Goal: Transaction & Acquisition: Purchase product/service

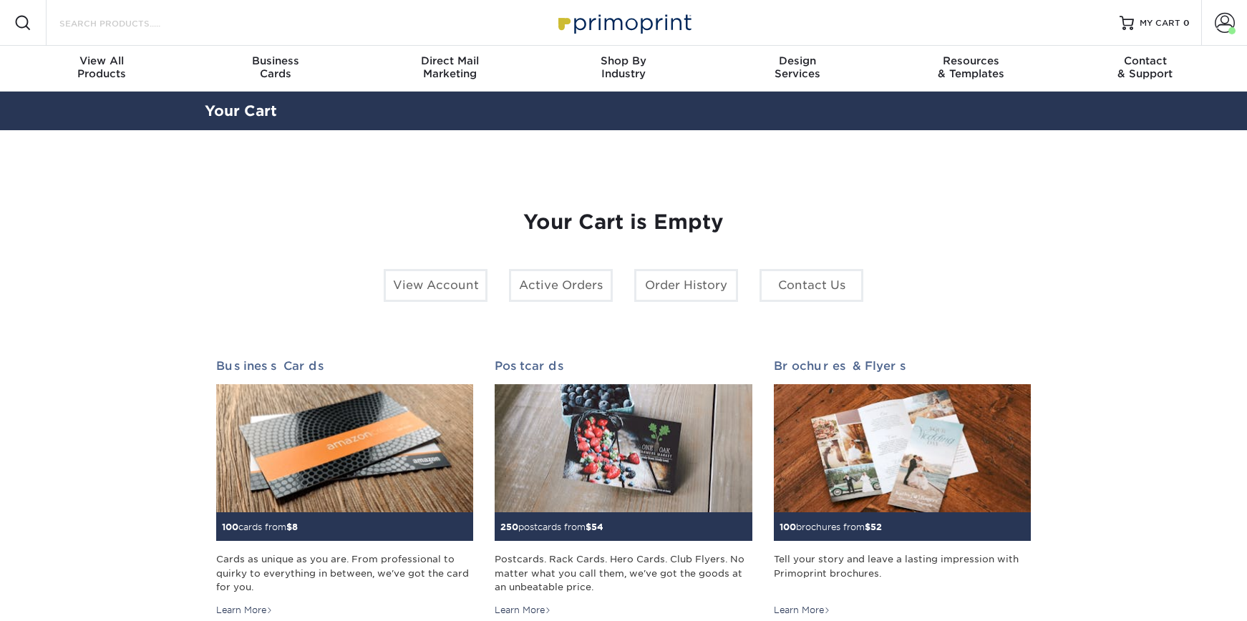
click at [185, 26] on input "Search Products" at bounding box center [128, 22] width 140 height 17
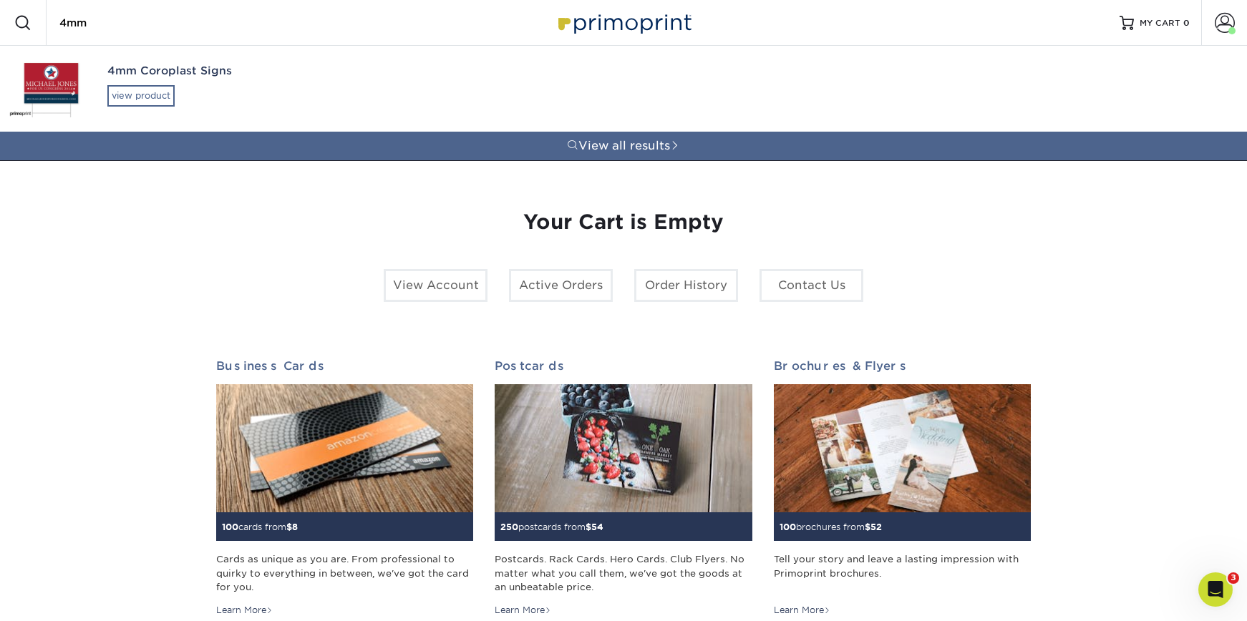
type input "4mm"
click at [122, 97] on div "view product" at bounding box center [140, 95] width 67 height 21
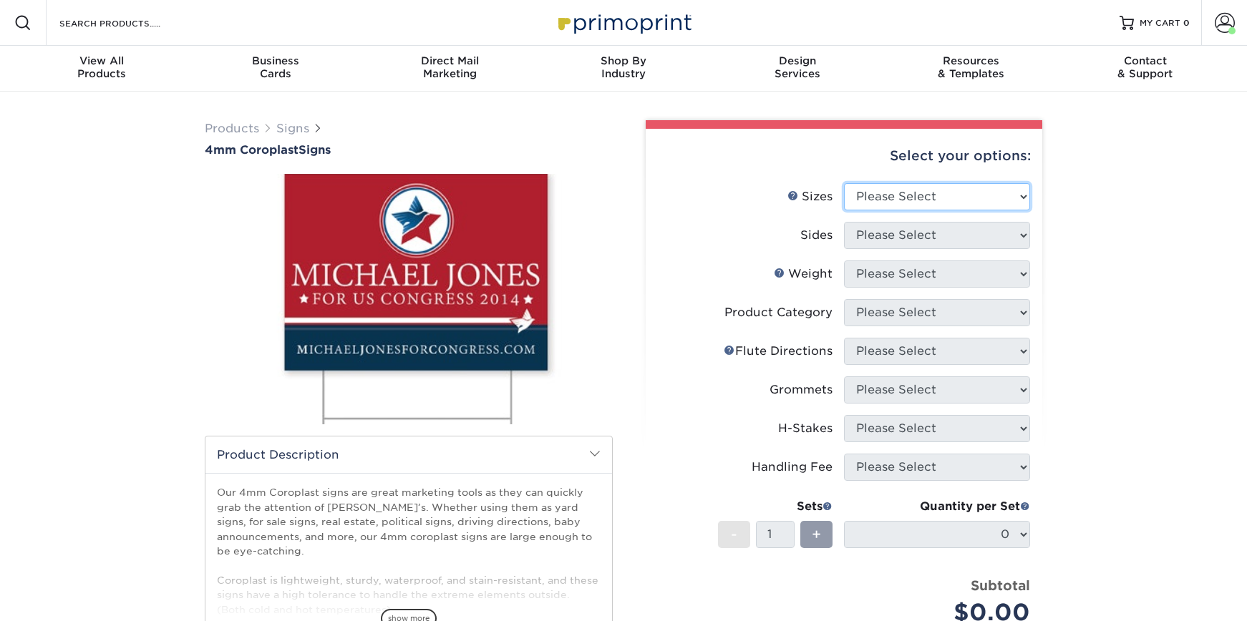
click at [882, 188] on select "Please Select 12" x 18" 18" x 24" 24" x 24" 24" x 36"" at bounding box center [937, 196] width 186 height 27
select select "18.00x24.00"
click at [844, 183] on select "Please Select 12" x 18" 18" x 24" 24" x 24" 24" x 36"" at bounding box center [937, 196] width 186 height 27
click at [891, 230] on select "Please Select Print Both Sides Print Front Only" at bounding box center [937, 235] width 186 height 27
select select "32d3c223-f82c-492b-b915-ba065a00862f"
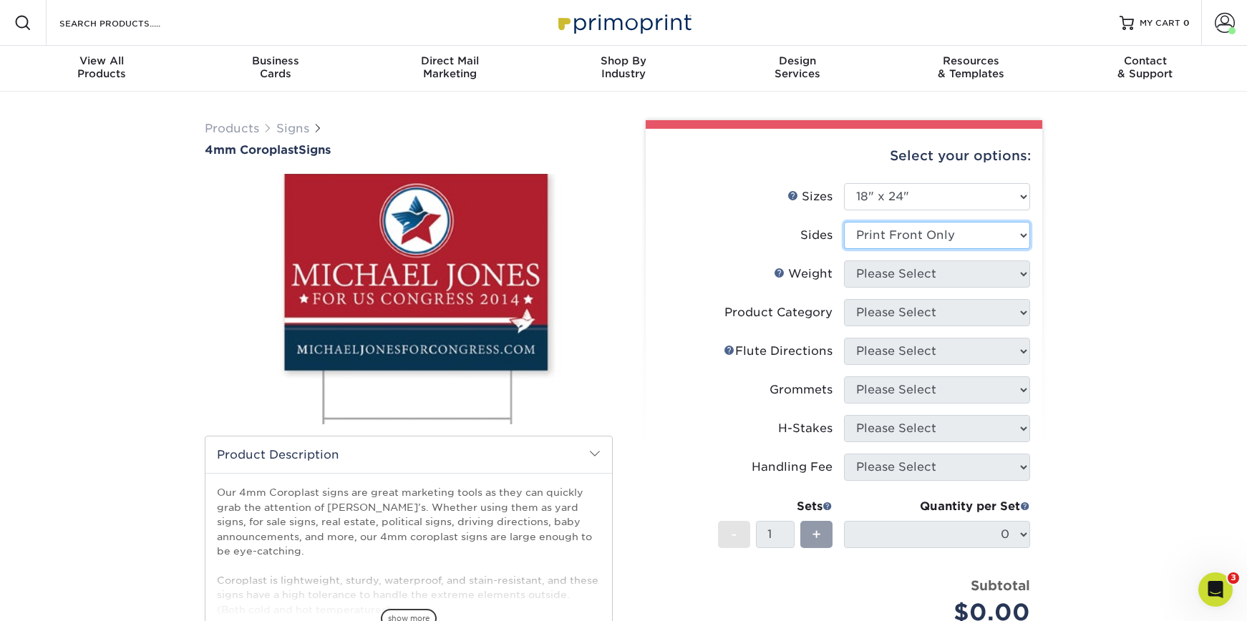
click at [844, 222] on select "Please Select Print Both Sides Print Front Only" at bounding box center [937, 235] width 186 height 27
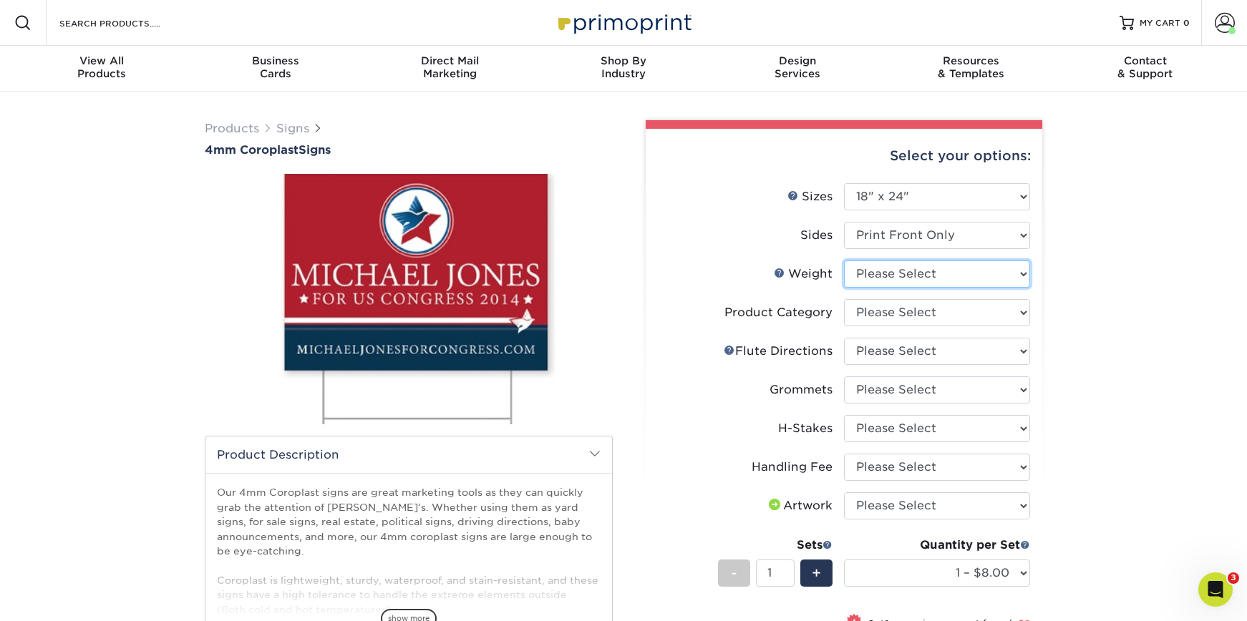
click at [866, 278] on select "Please Select 4CORO" at bounding box center [937, 273] width 186 height 27
select select "4CORO"
click at [844, 260] on select "Please Select 4CORO" at bounding box center [937, 273] width 186 height 27
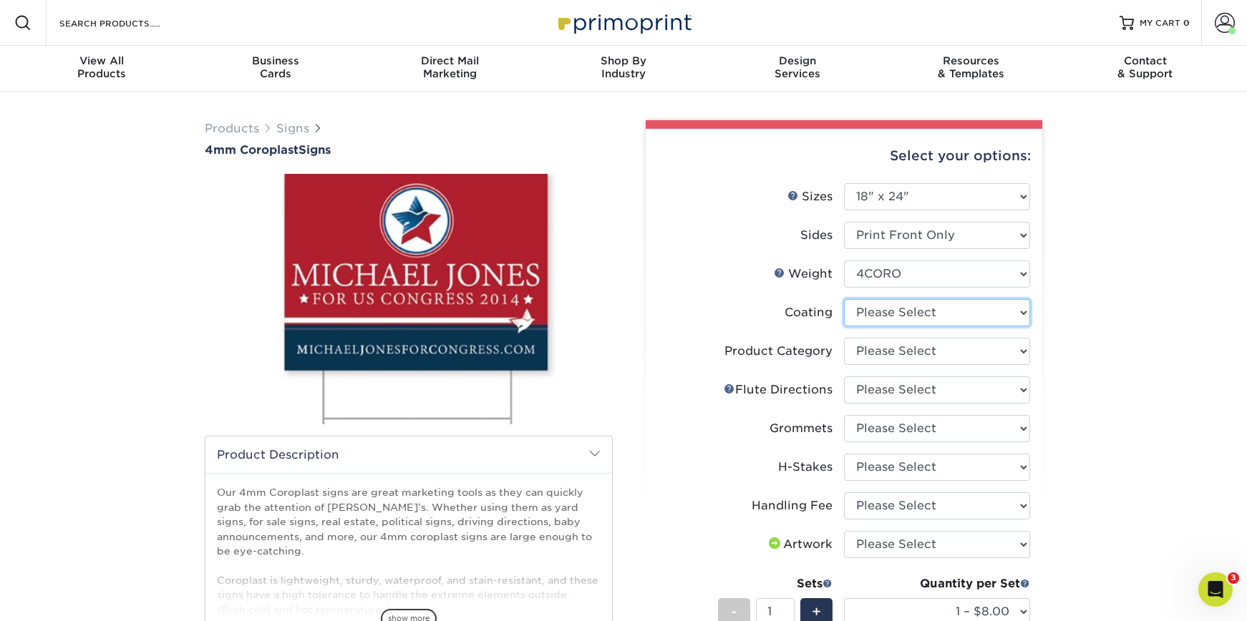
click at [857, 306] on select at bounding box center [937, 312] width 186 height 27
select select "3e7618de-abca-4bda-9f97-8b9129e913d8"
click at [844, 299] on select at bounding box center [937, 312] width 186 height 27
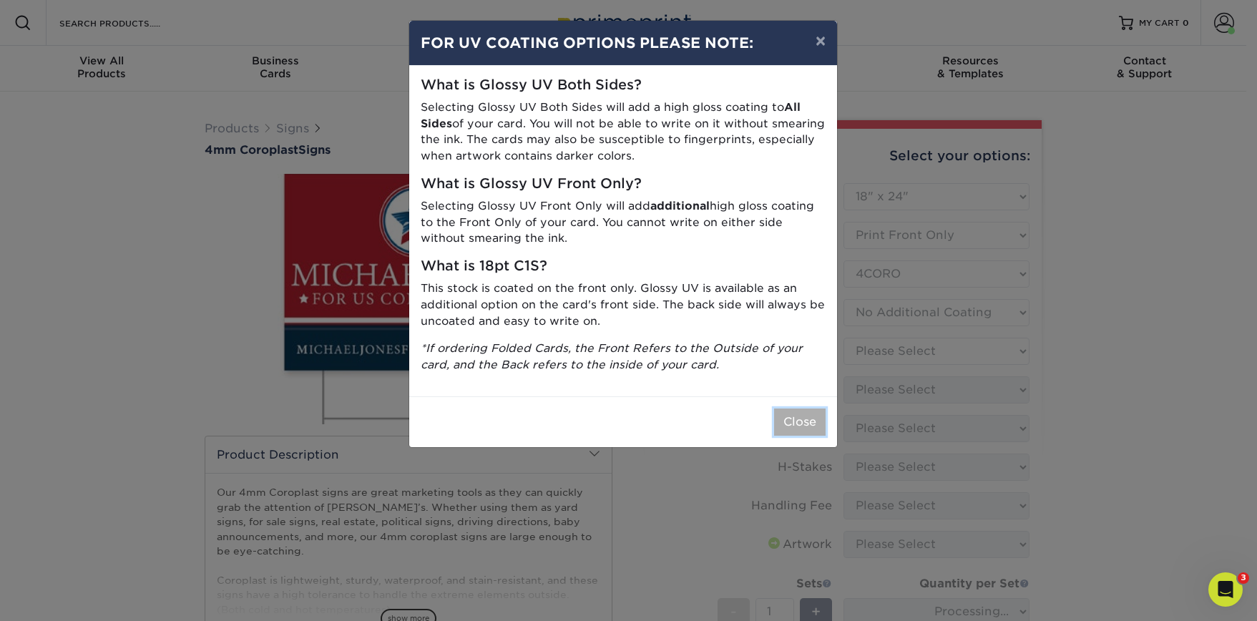
click at [815, 418] on button "Close" at bounding box center [800, 422] width 52 height 27
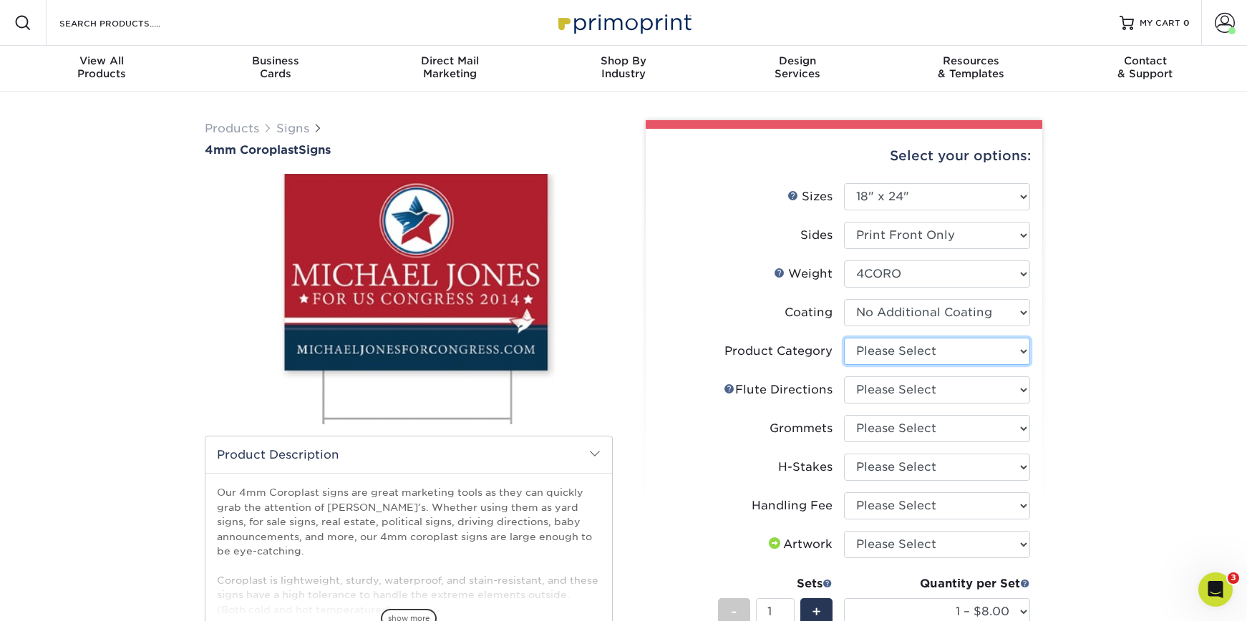
click at [870, 351] on select "Please Select Coroplast Signs" at bounding box center [937, 351] width 186 height 27
select select "b3582ed5-6912-492c-8440-2cc51afdb8e1"
click at [844, 338] on select "Please Select Coroplast Signs" at bounding box center [937, 351] width 186 height 27
click at [875, 394] on select "Please Select Flute Direction (Horizontal) Flute Direction (Vertical)" at bounding box center [937, 389] width 186 height 27
select select "b9474d6d-25b7-40b8-b284-85b7690982f8"
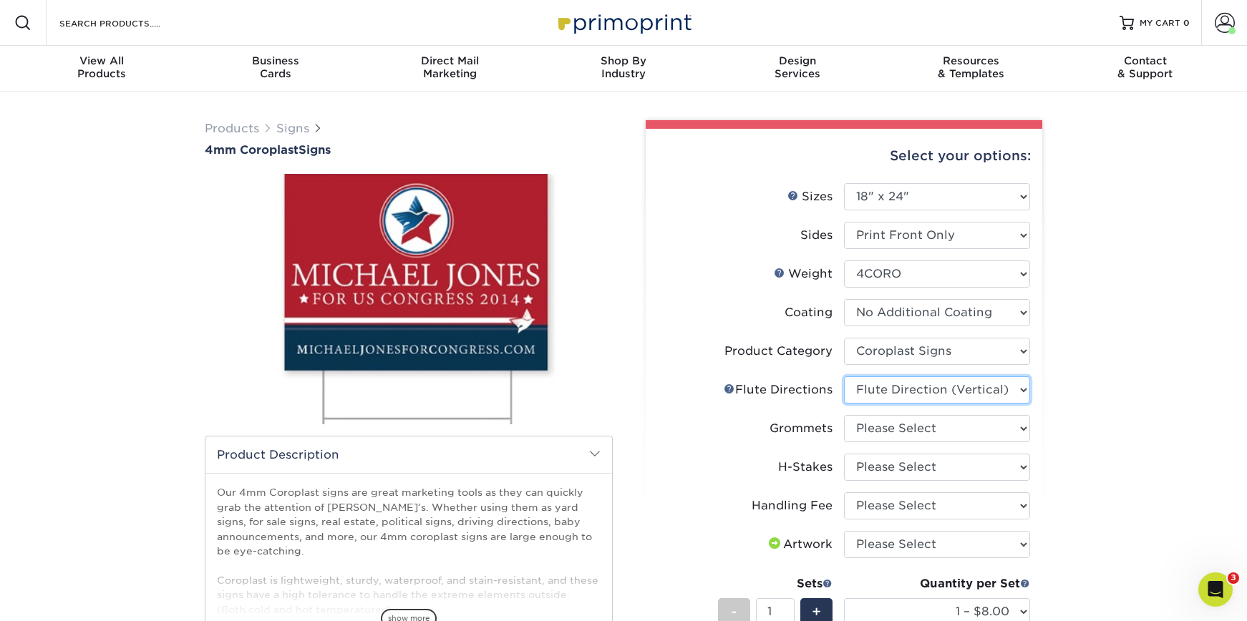
click at [844, 376] on select "Please Select Flute Direction (Horizontal) Flute Direction (Vertical)" at bounding box center [937, 389] width 186 height 27
click at [872, 431] on select "Please Select No Grommets Yes, Grommet All 4 Corners Yes, Grommets Top Corners …" at bounding box center [937, 428] width 186 height 27
select select "90d329df-db80-4206-b821-ff9d3f363977"
click at [844, 415] on select "Please Select No Grommets Yes, Grommet All 4 Corners Yes, Grommets Top Corners …" at bounding box center [937, 428] width 186 height 27
click at [866, 467] on select "Please Select No H-Stakes Yes" at bounding box center [937, 467] width 186 height 27
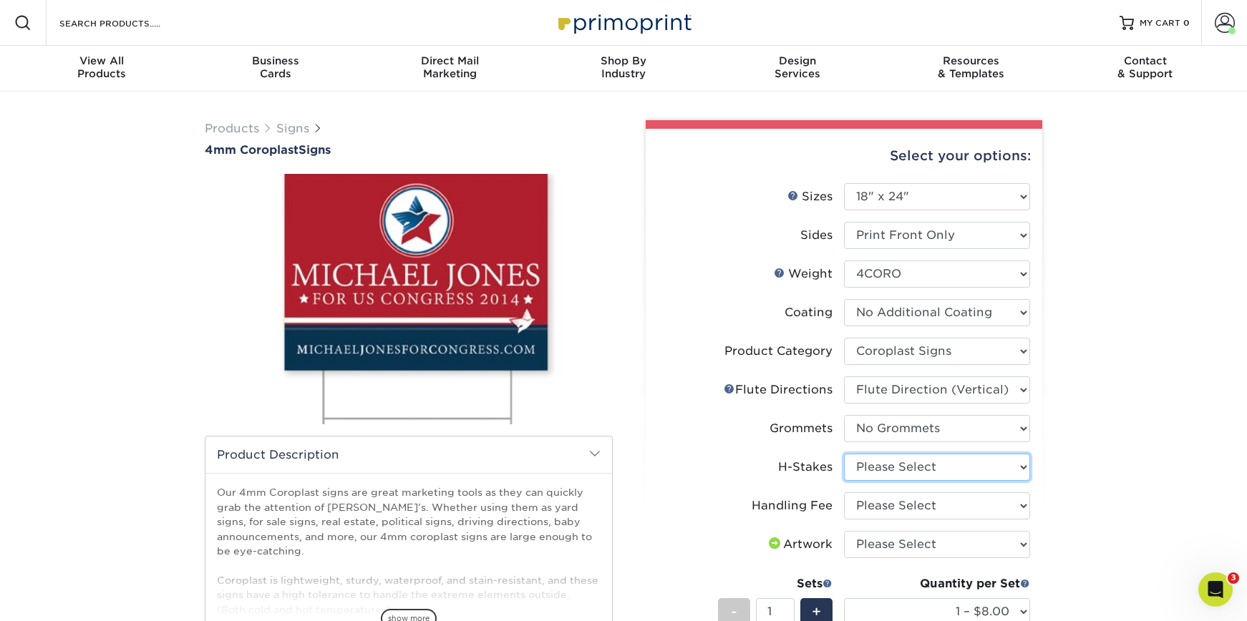
select select "aec992a9-897e-40ed-b45c-8ce74849ba63"
click at [844, 454] on select "Please Select No H-Stakes Yes" at bounding box center [937, 467] width 186 height 27
click at [882, 505] on select "Please Select Handling Fee" at bounding box center [937, 505] width 186 height 27
click at [844, 492] on select "Please Select Handling Fee" at bounding box center [937, 505] width 186 height 27
click at [892, 506] on select "Please Select Handling Fee" at bounding box center [937, 505] width 186 height 27
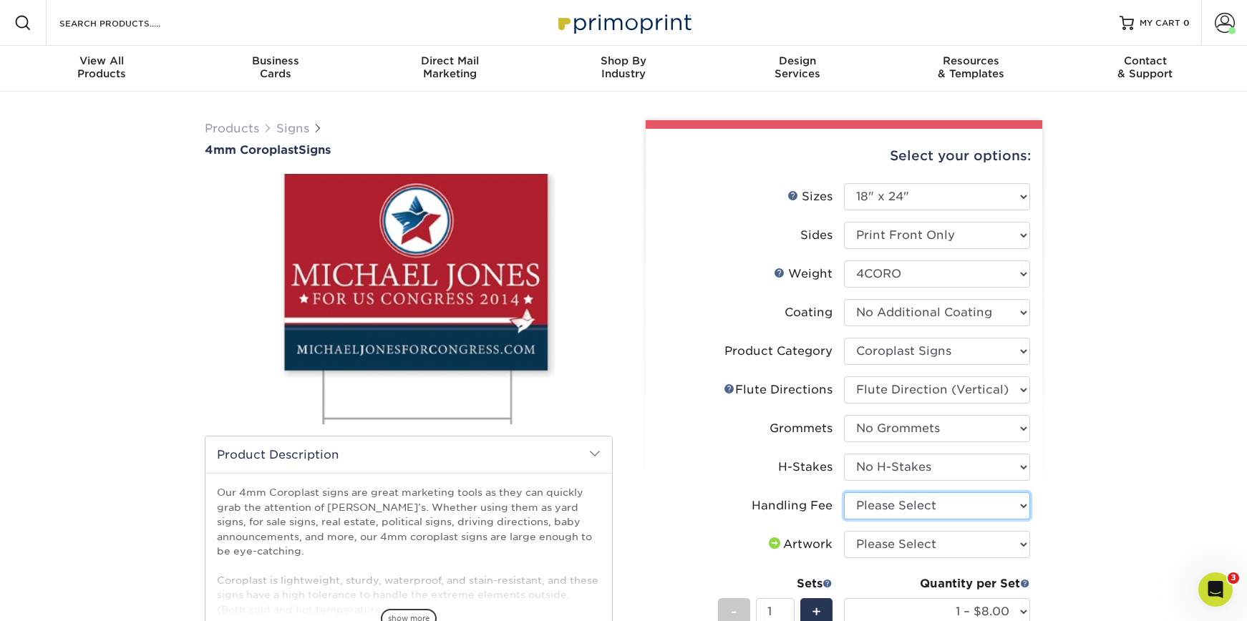
select select "ab74c079-444c-4260-ae6a-e09bdee8073c"
click at [844, 492] on select "Please Select Handling Fee" at bounding box center [937, 505] width 186 height 27
click at [890, 535] on select "Please Select I will upload files I need a design - $50" at bounding box center [937, 544] width 186 height 27
select select "upload"
click at [844, 531] on select "Please Select I will upload files I need a design - $50" at bounding box center [937, 544] width 186 height 27
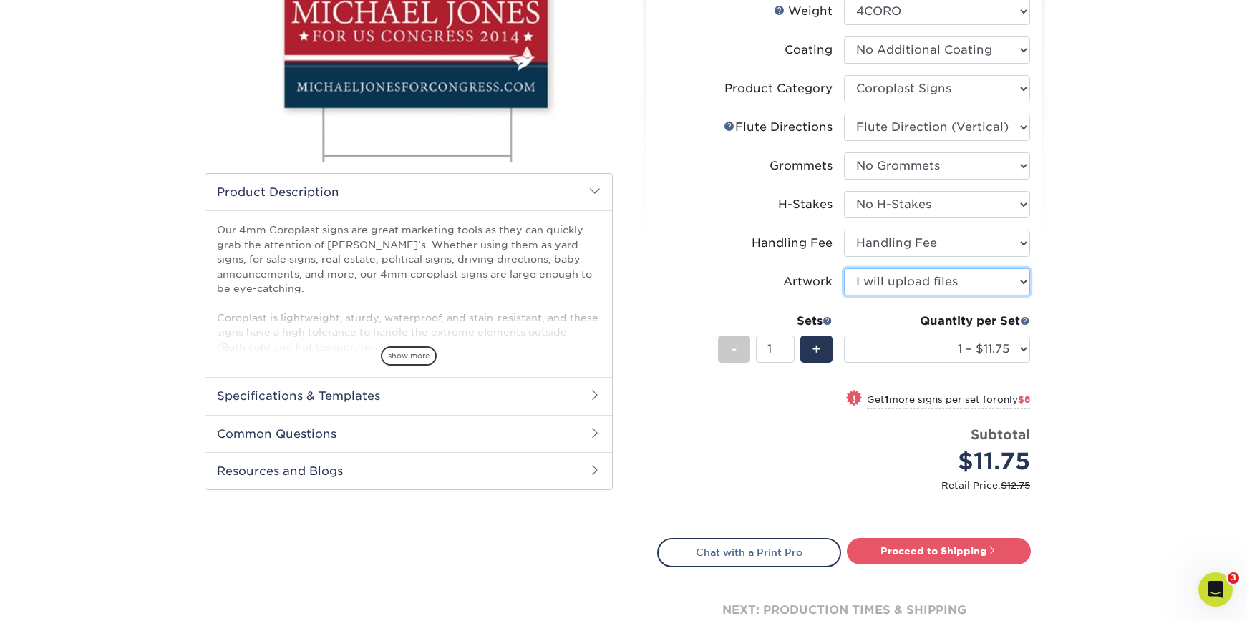
scroll to position [266, 0]
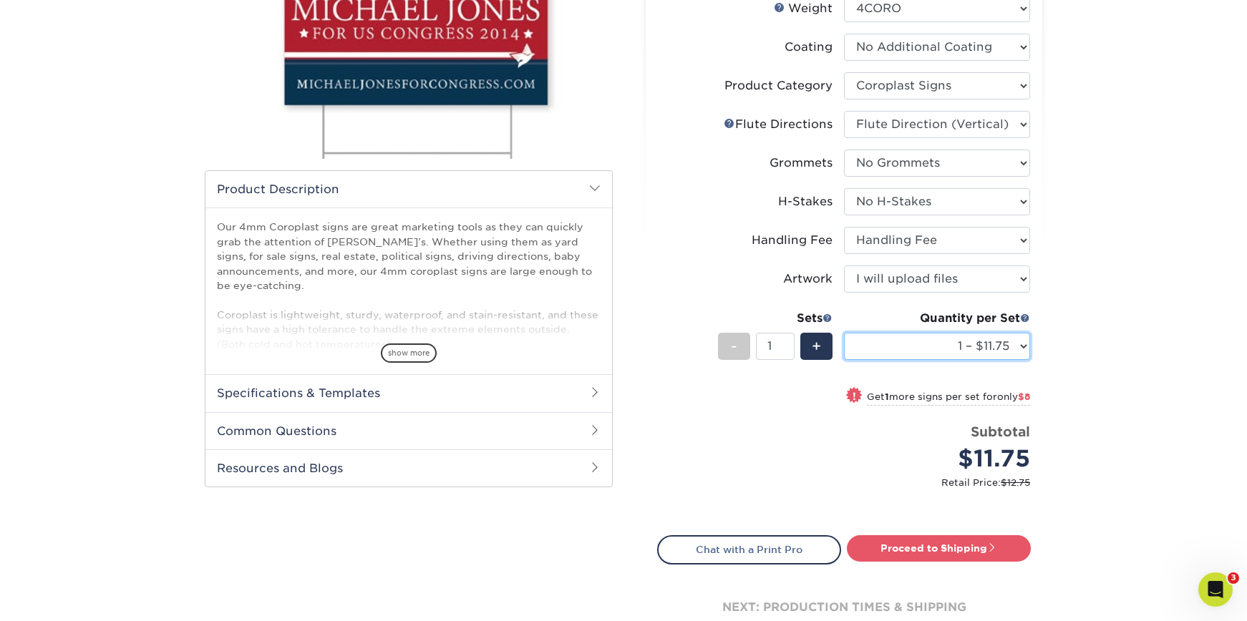
click at [910, 355] on select "1 – $11.75 2 – $19.75 3 – $27.75 4 – $32.00 5 – $40.00 6 – $48.00 7 – $56.00 8 …" at bounding box center [937, 346] width 186 height 27
click at [951, 545] on link "Proceed to Shipping" at bounding box center [939, 548] width 184 height 26
type input "Set 1"
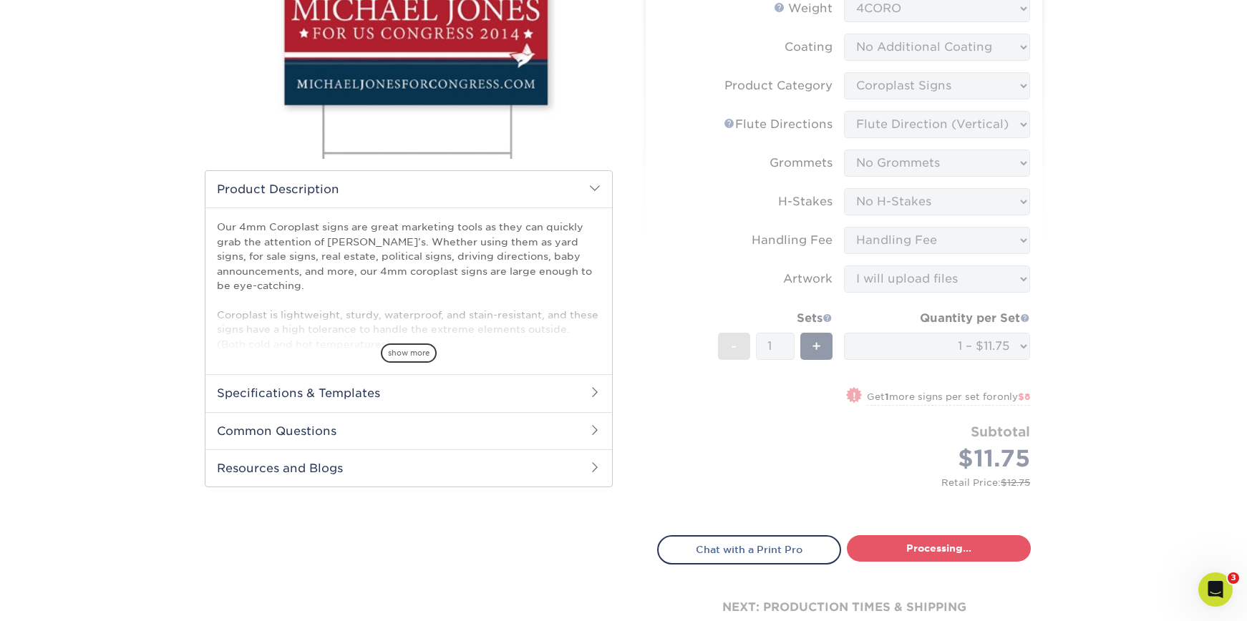
select select "b5bf0435-17df-4513-839c-6d546d73e1ea"
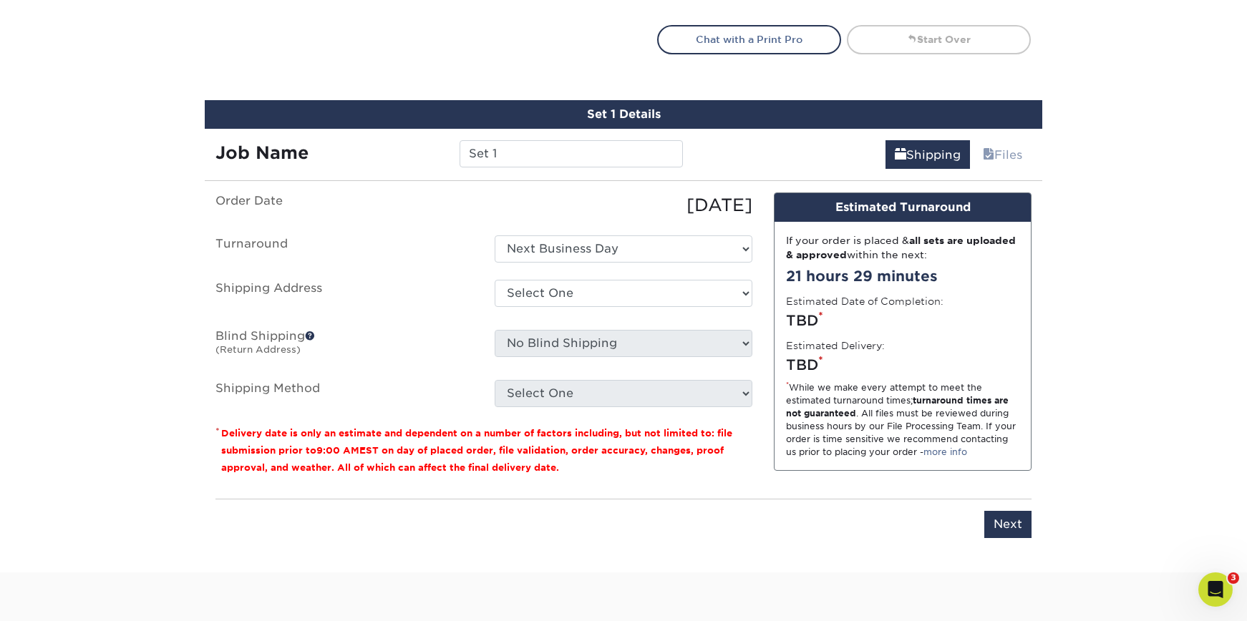
scroll to position [840, 0]
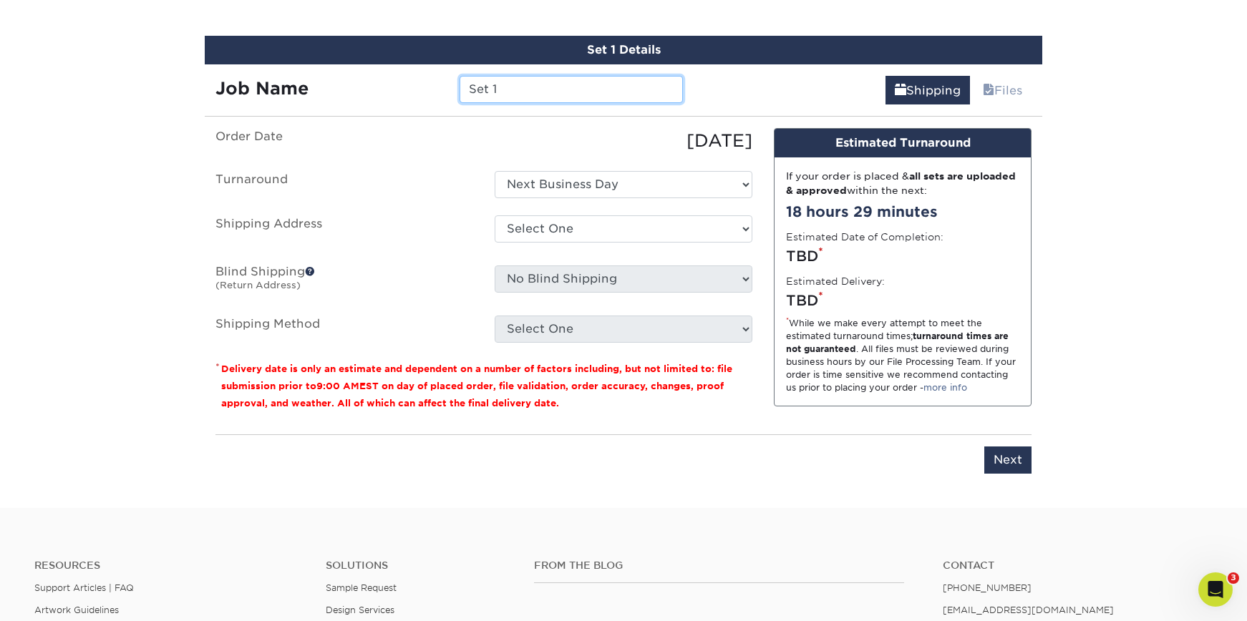
click at [517, 86] on input "Set 1" at bounding box center [570, 89] width 223 height 27
drag, startPoint x: 528, startPoint y: 86, endPoint x: 433, endPoint y: 87, distance: 95.2
click at [433, 87] on div "Job Name Set 1" at bounding box center [449, 89] width 489 height 27
type input "Rocky 18x24"
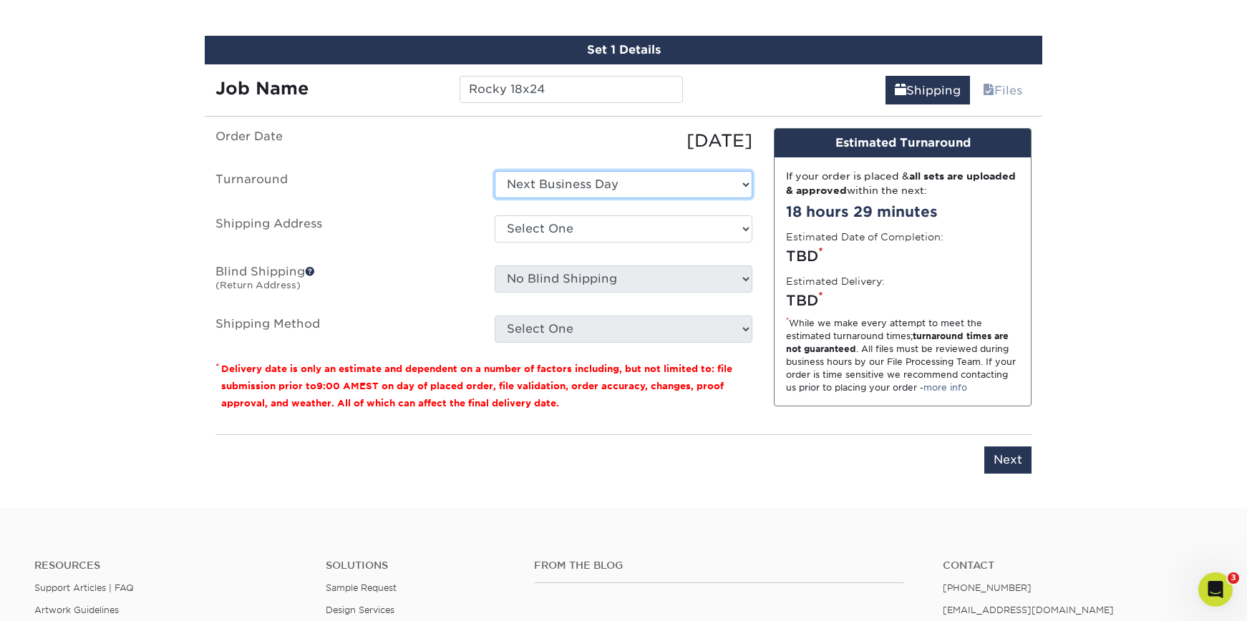
click at [571, 175] on select "Select One Next Business Day" at bounding box center [624, 184] width 258 height 27
click at [495, 171] on select "Select One Next Business Day" at bounding box center [624, 184] width 258 height 27
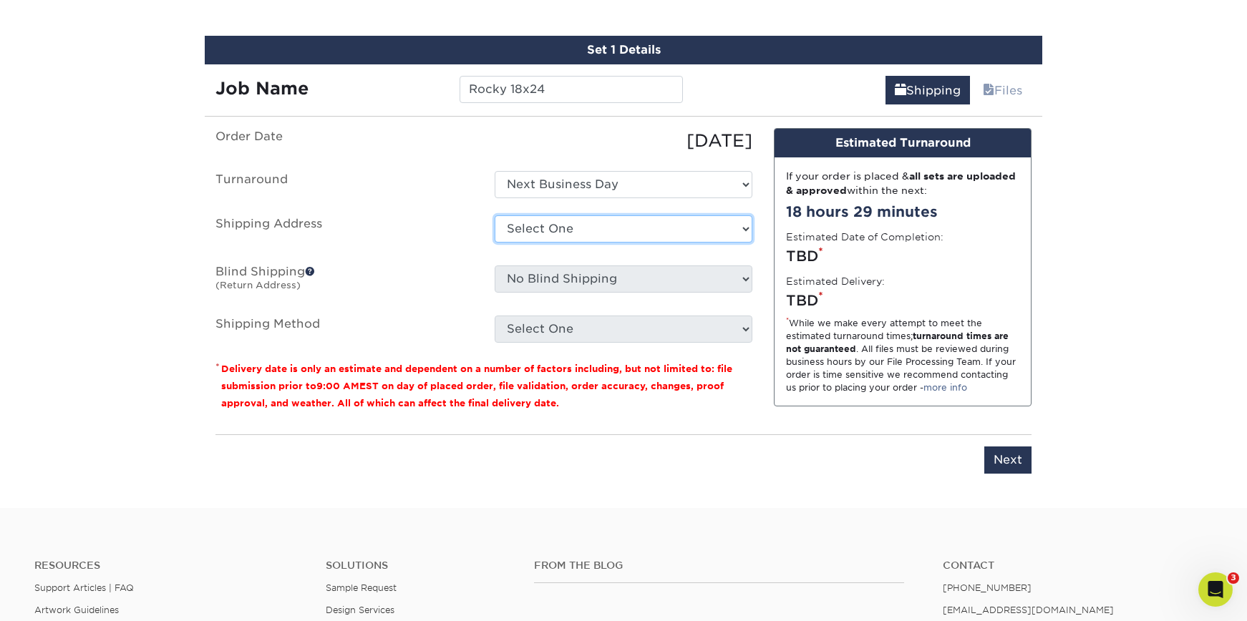
click at [580, 223] on select "Select One Buck County Playhouse - FOH Bucks County Playhouse Bucks County Play…" at bounding box center [624, 228] width 258 height 27
select select "69707"
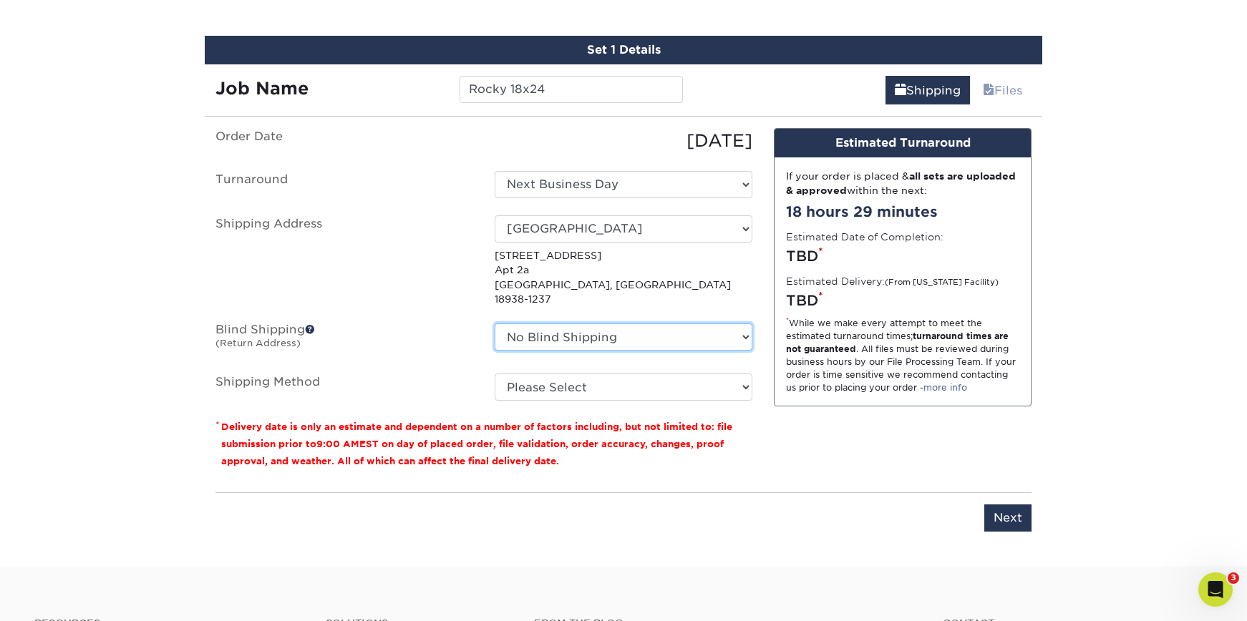
click at [651, 323] on select "No Blind Shipping Buck County Playhouse - FOH Bucks County Playhouse Bucks Coun…" at bounding box center [624, 336] width 258 height 27
click at [572, 374] on select "Please Select Flat Rate Shipping (+$11.20) 3 Day Shipping Service (+$18.70) Gro…" at bounding box center [624, 387] width 258 height 27
select select "G4MFLATRATE"
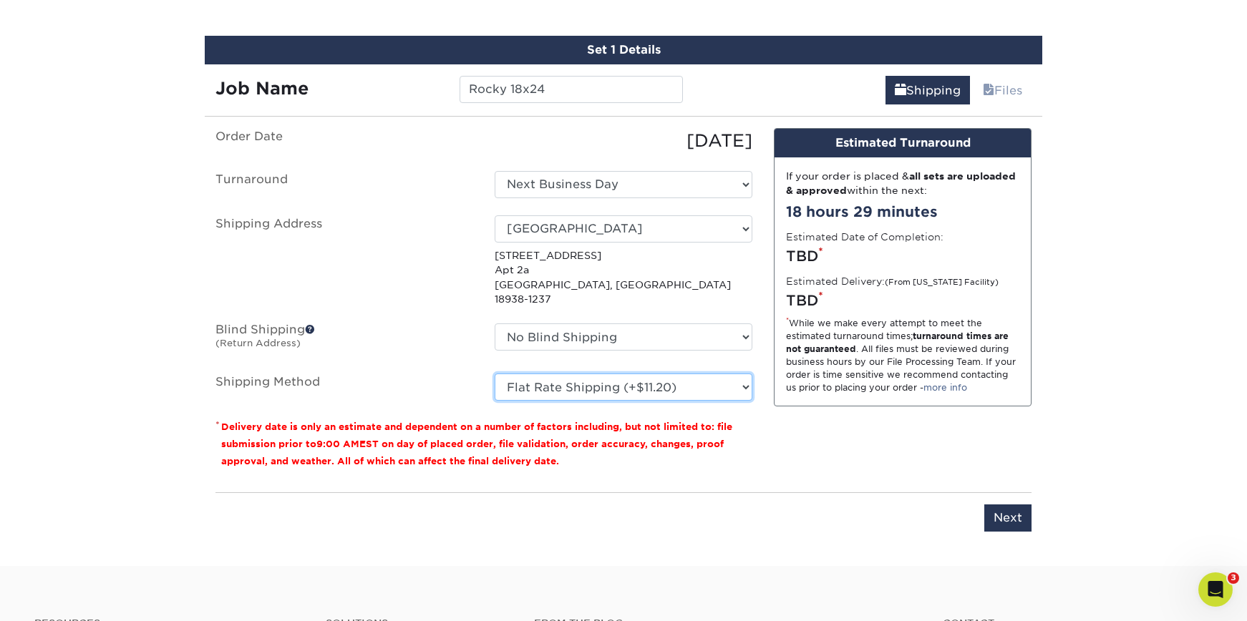
click at [495, 374] on select "Please Select Flat Rate Shipping (+$11.20) 3 Day Shipping Service (+$18.70) Gro…" at bounding box center [624, 387] width 258 height 27
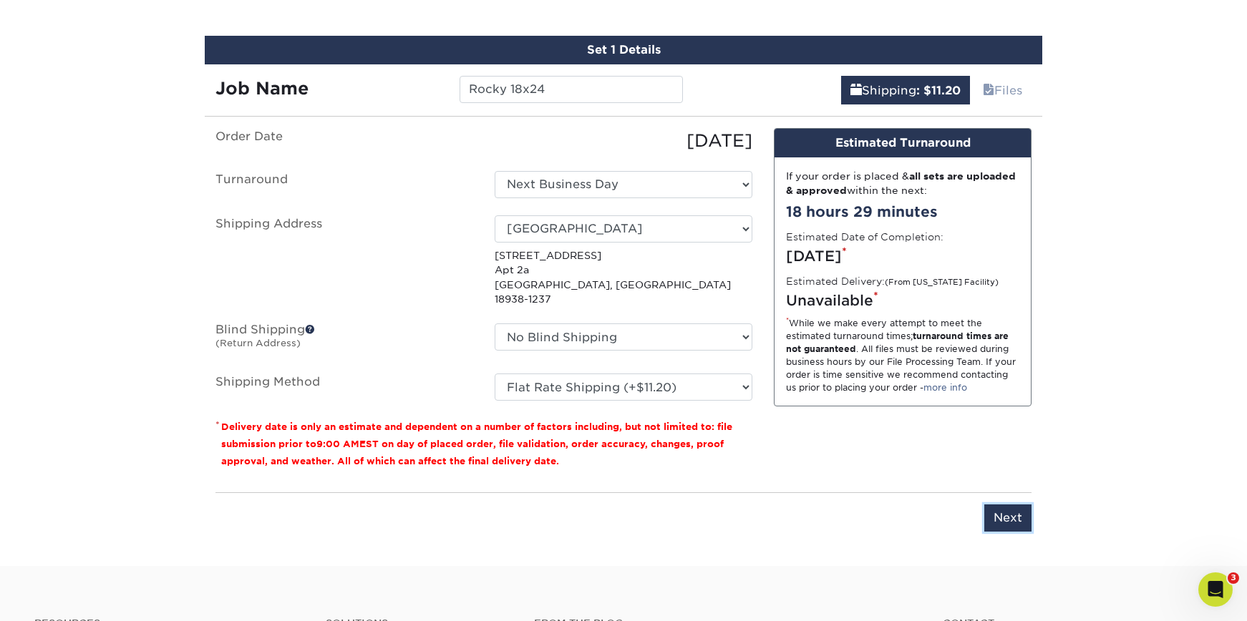
click at [1003, 505] on input "Next" at bounding box center [1007, 518] width 47 height 27
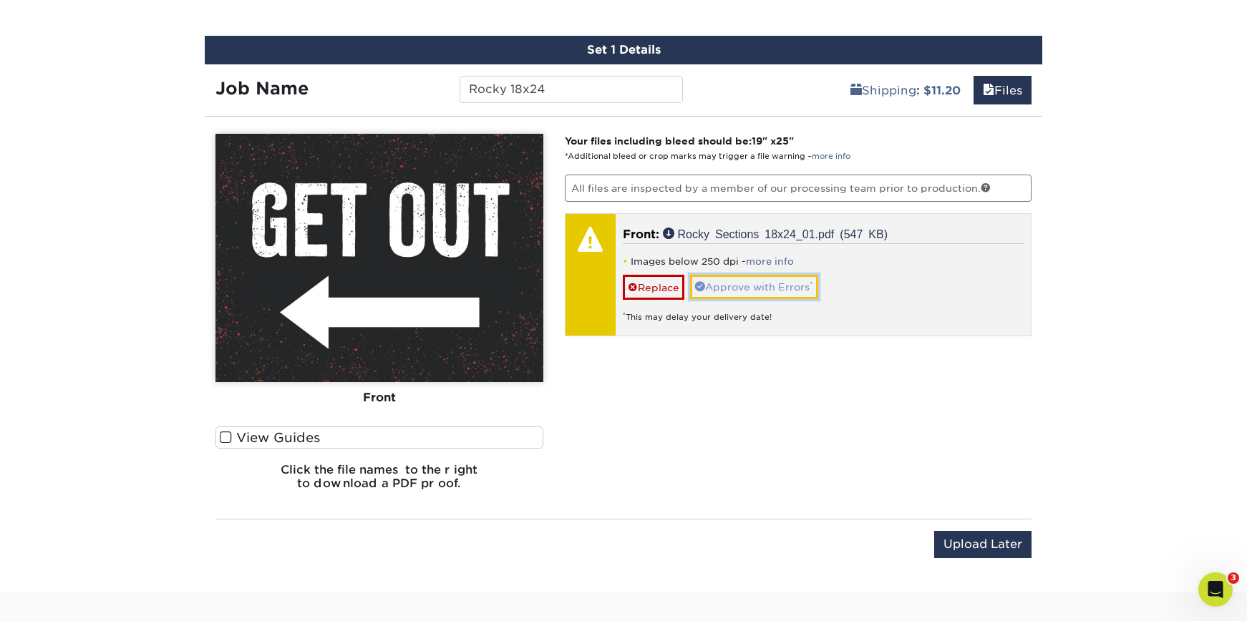
click at [779, 285] on link "Approve with Errors *" at bounding box center [754, 287] width 128 height 24
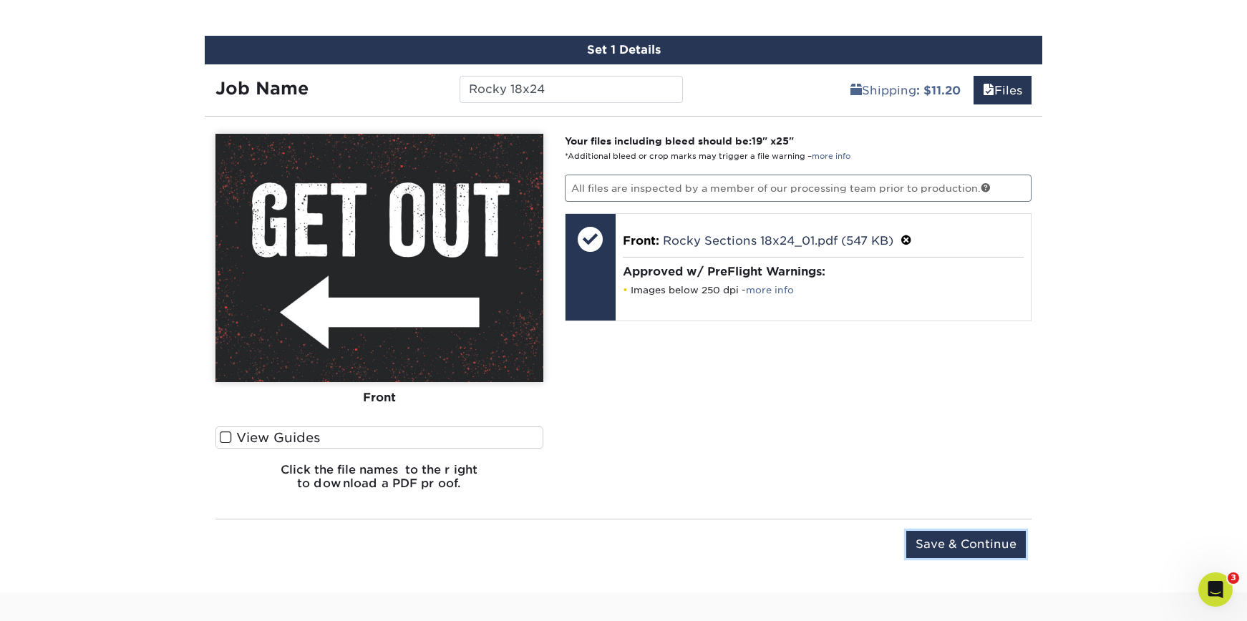
click at [1000, 550] on input "Save & Continue" at bounding box center [966, 544] width 120 height 27
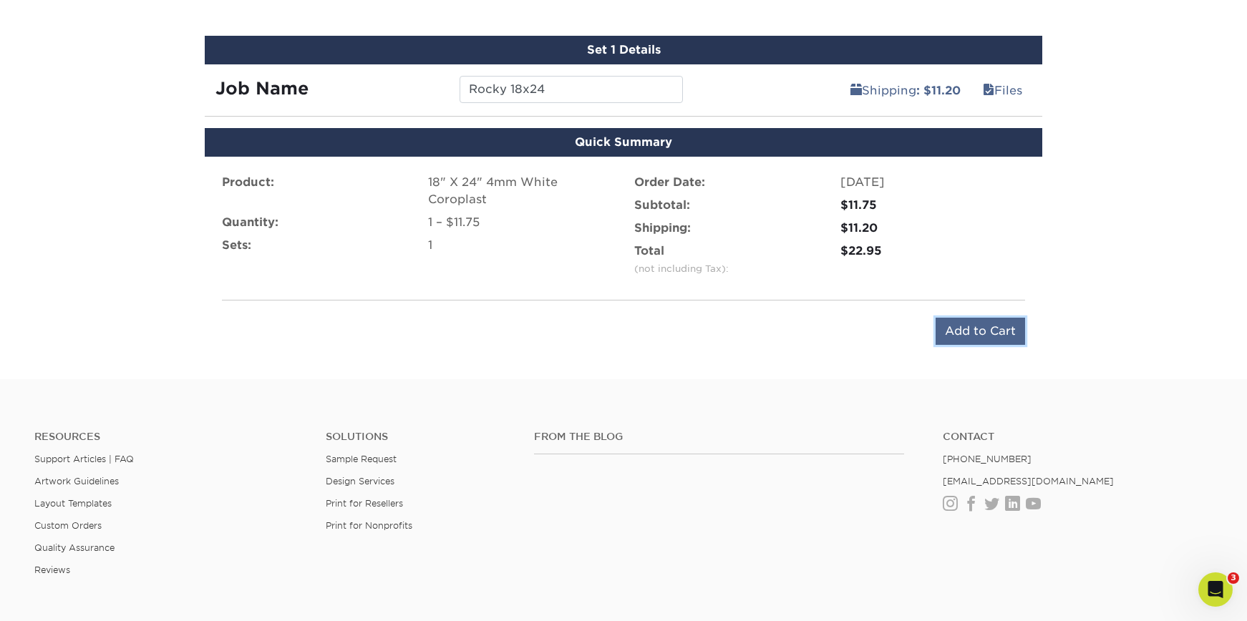
click at [963, 332] on input "Add to Cart" at bounding box center [979, 331] width 89 height 27
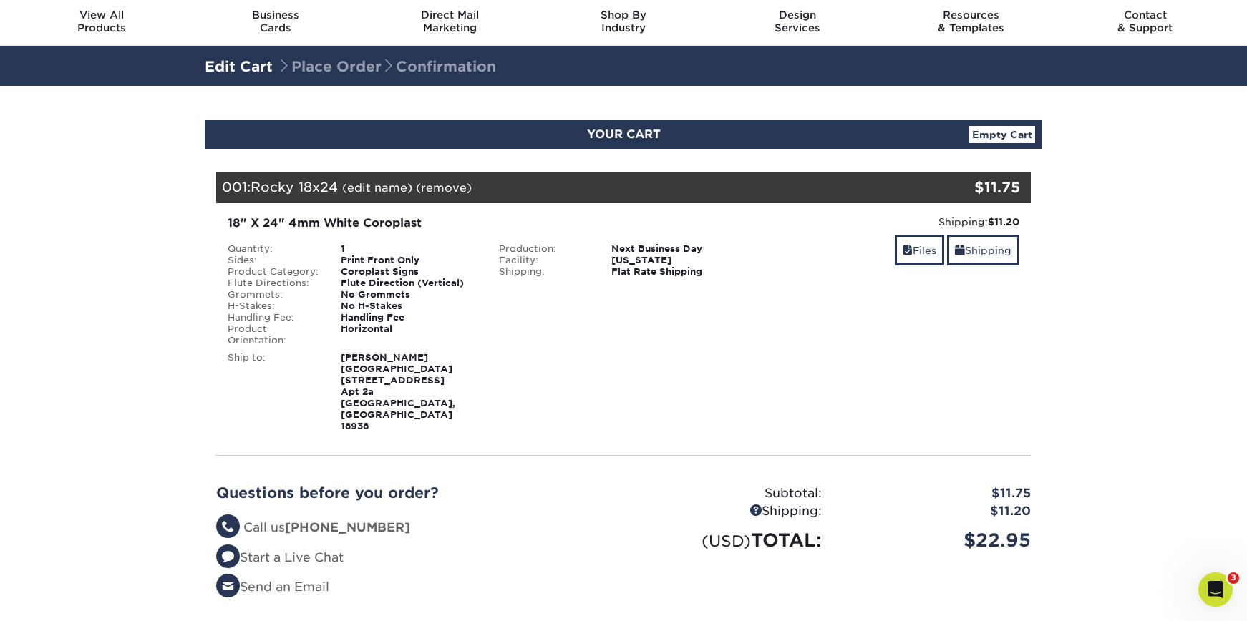
scroll to position [21, 0]
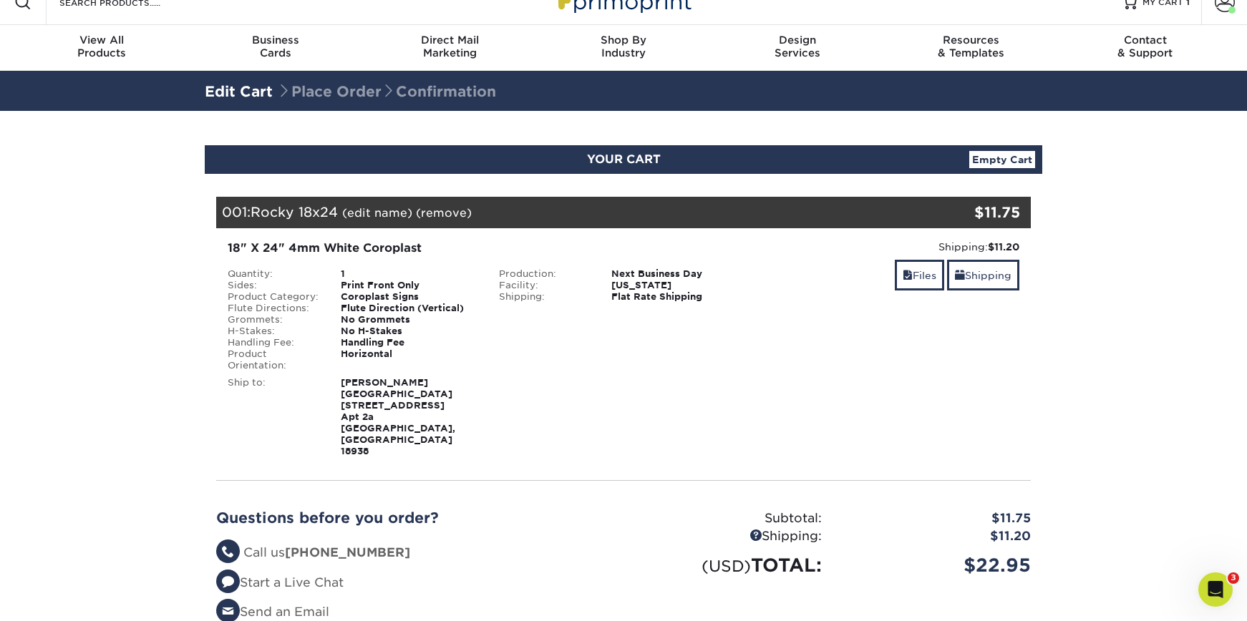
click at [170, 11] on div "Search Products" at bounding box center [122, 2] width 151 height 46
click at [149, 9] on input "Search Products" at bounding box center [128, 2] width 140 height 17
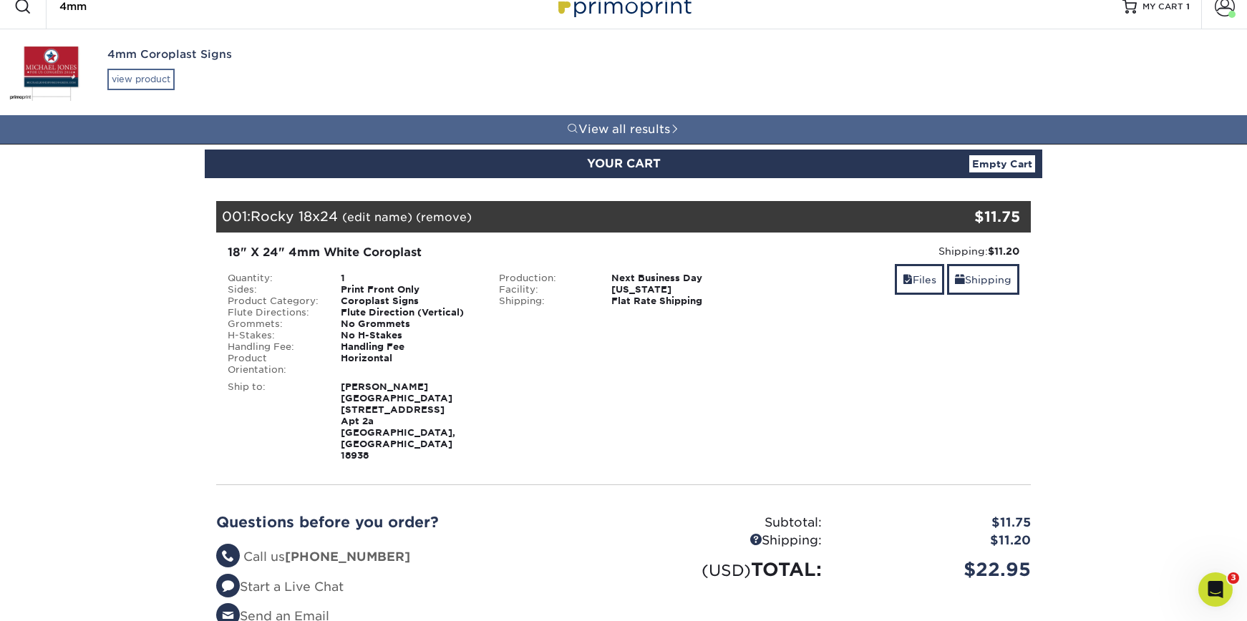
type input "4mm"
click at [137, 69] on div "view product" at bounding box center [140, 79] width 67 height 21
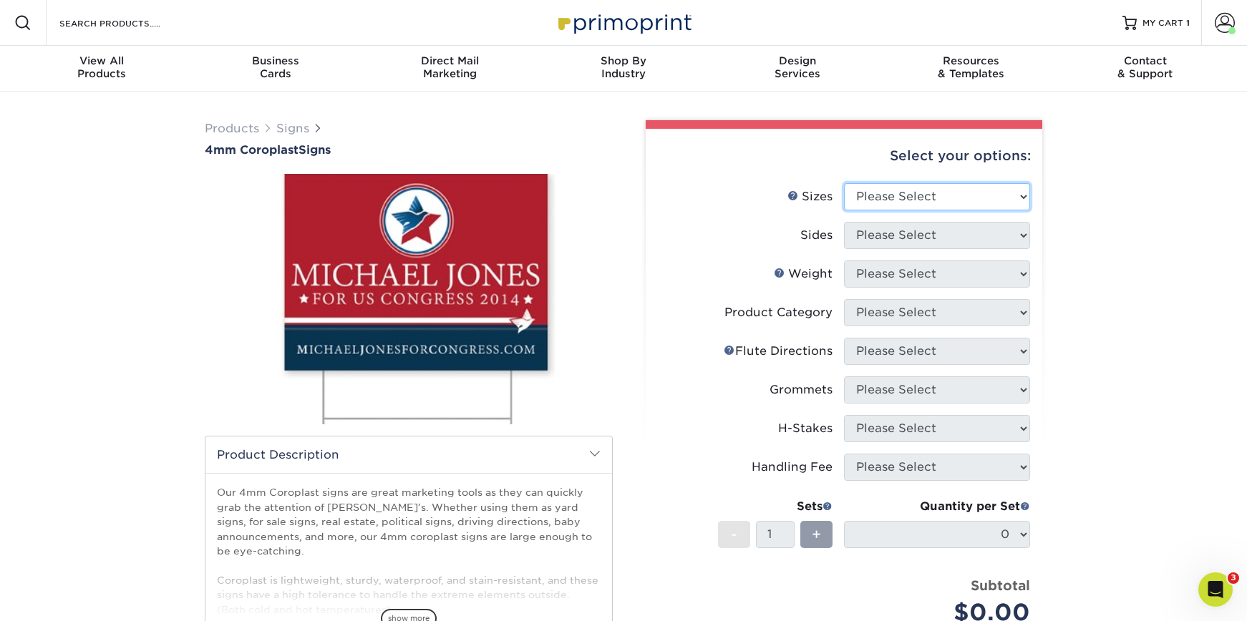
click at [902, 197] on select "Please Select 12" x 18" 18" x 24" 24" x 24" 24" x 36"" at bounding box center [937, 196] width 186 height 27
select select "18.00x24.00"
click at [844, 183] on select "Please Select 12" x 18" 18" x 24" 24" x 24" 24" x 36"" at bounding box center [937, 196] width 186 height 27
click at [909, 240] on select "Please Select Print Both Sides Print Front Only" at bounding box center [937, 235] width 186 height 27
select select "32d3c223-f82c-492b-b915-ba065a00862f"
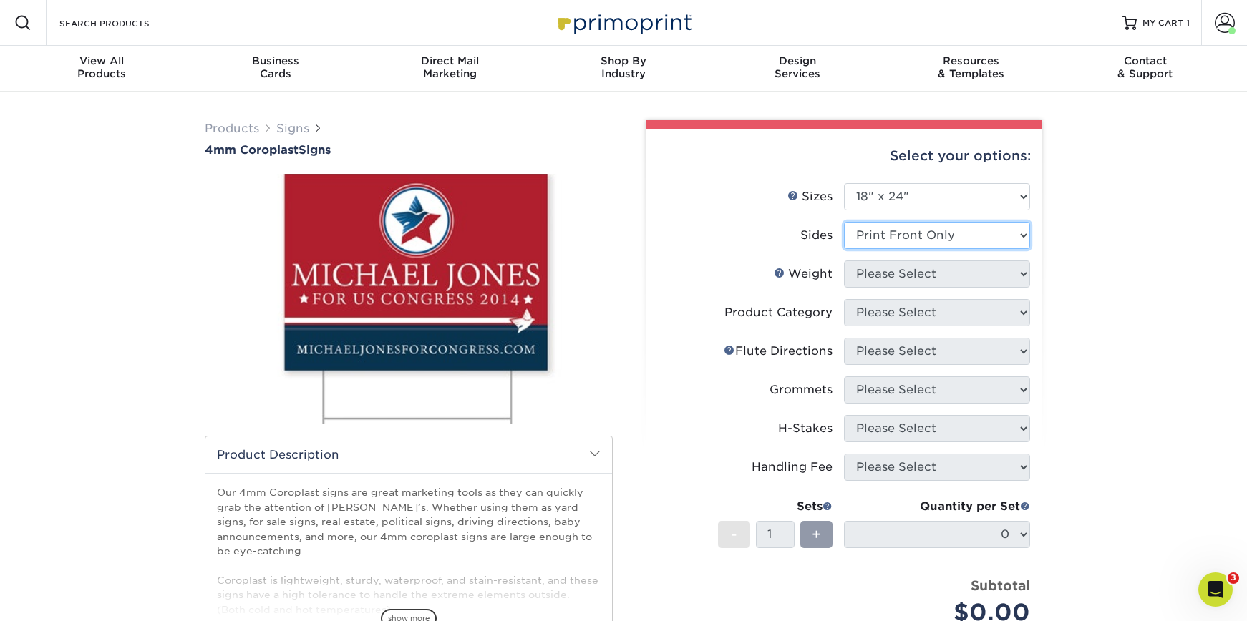
click at [844, 222] on select "Please Select Print Both Sides Print Front Only" at bounding box center [937, 235] width 186 height 27
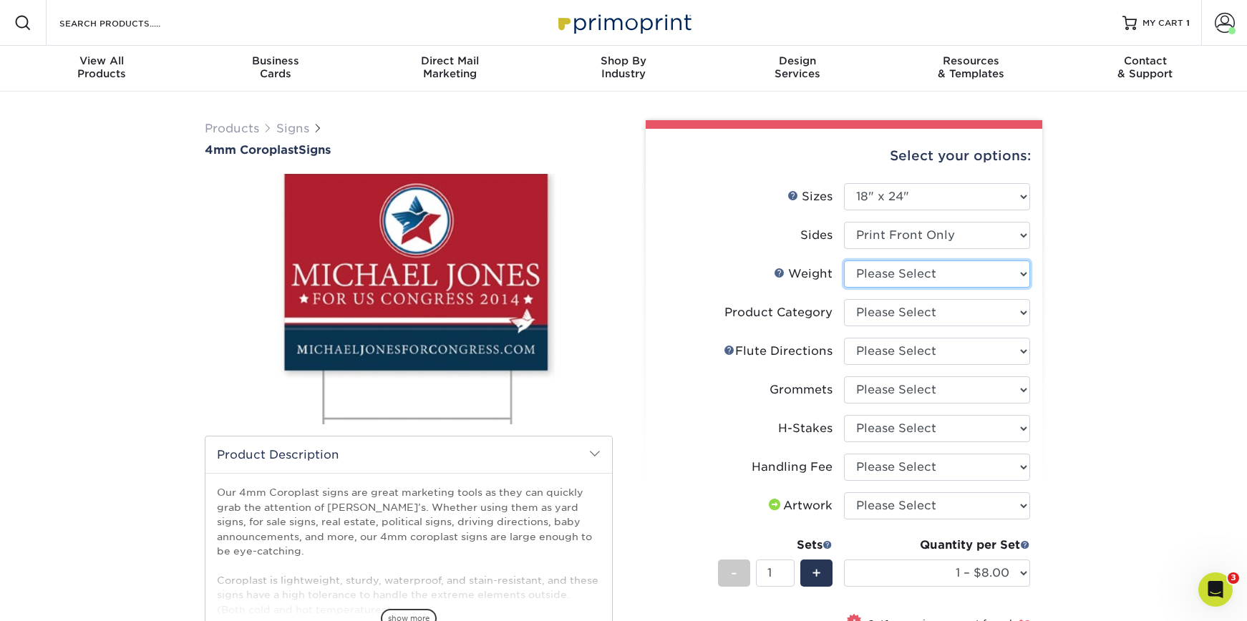
click at [849, 275] on select "Please Select 4CORO" at bounding box center [937, 273] width 186 height 27
select select "4CORO"
click at [844, 260] on select "Please Select 4CORO" at bounding box center [937, 273] width 186 height 27
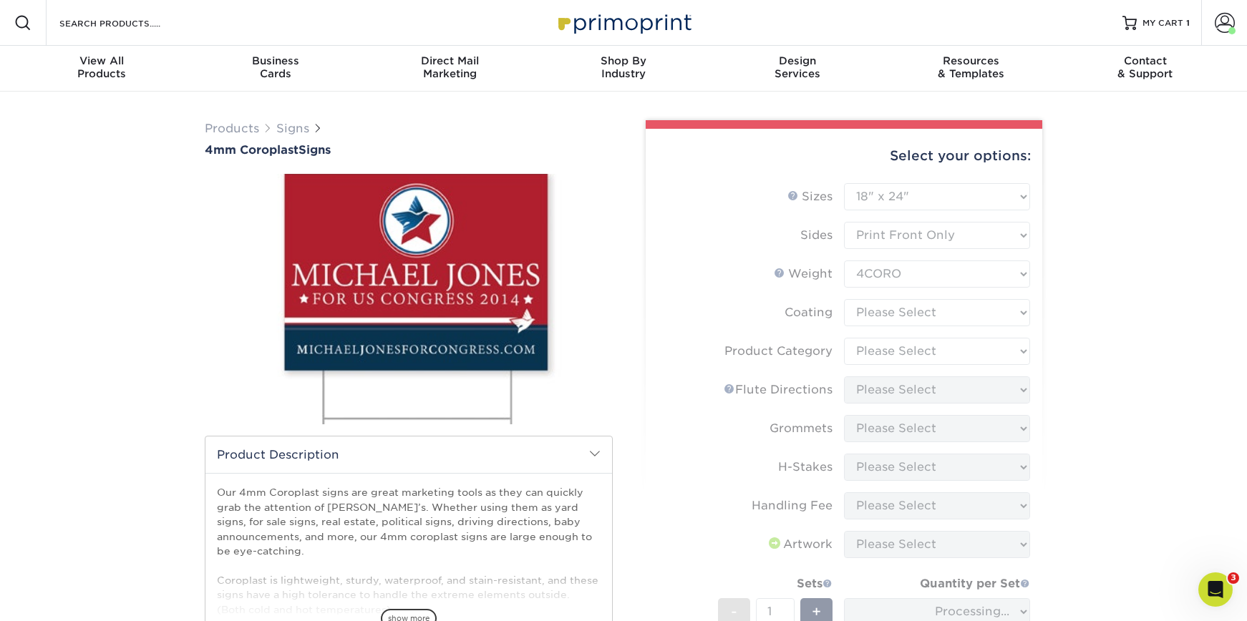
click at [868, 321] on form "Sizes Help Sizes Please Select 12" x 18" 18" x 24" 24" x 24" 24" x 36" Sides Pl…" at bounding box center [844, 466] width 374 height 567
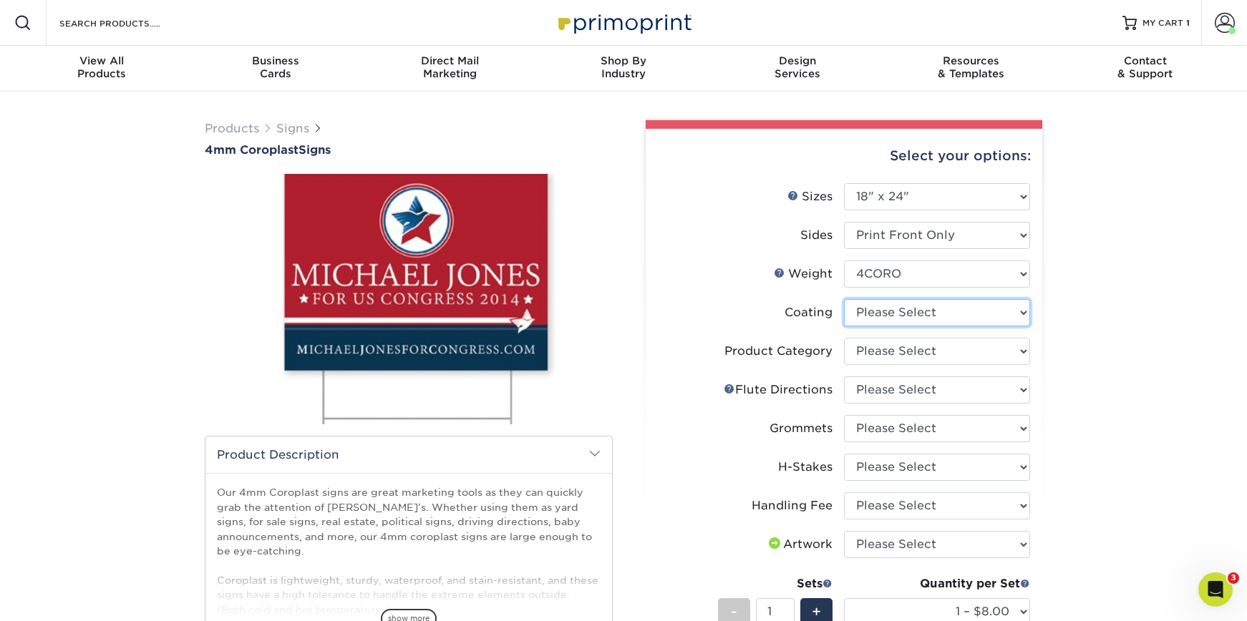
click at [892, 320] on select at bounding box center [937, 312] width 186 height 27
select select "3e7618de-abca-4bda-9f97-8b9129e913d8"
click at [844, 299] on select at bounding box center [937, 312] width 186 height 27
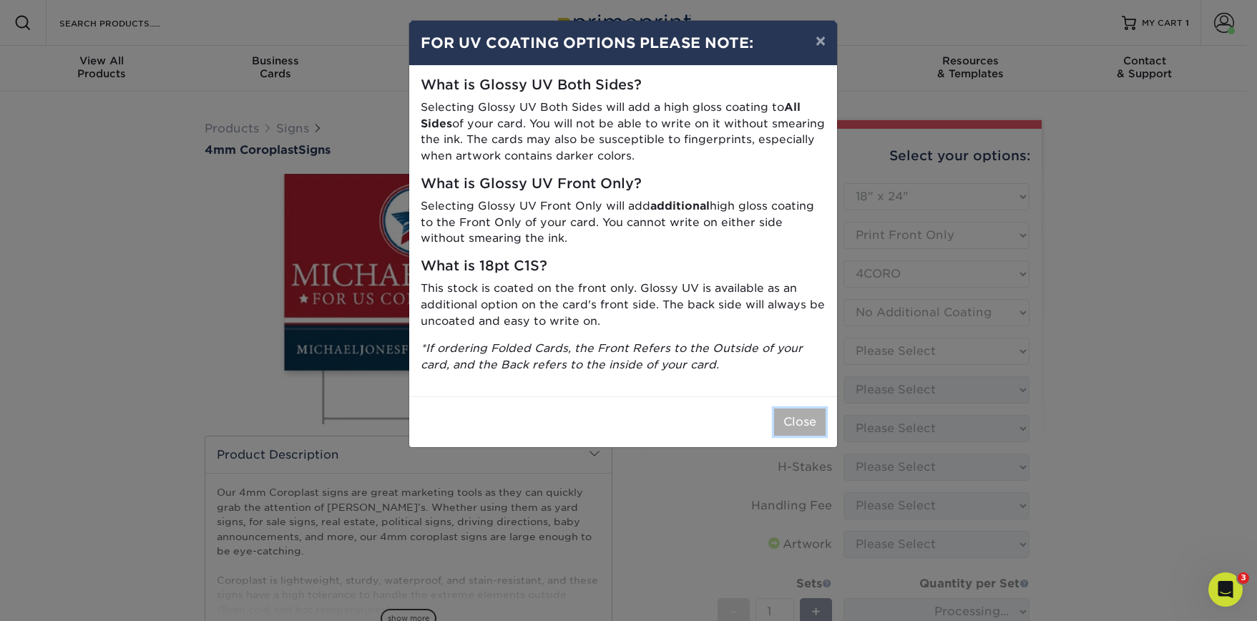
click at [809, 419] on button "Close" at bounding box center [800, 422] width 52 height 27
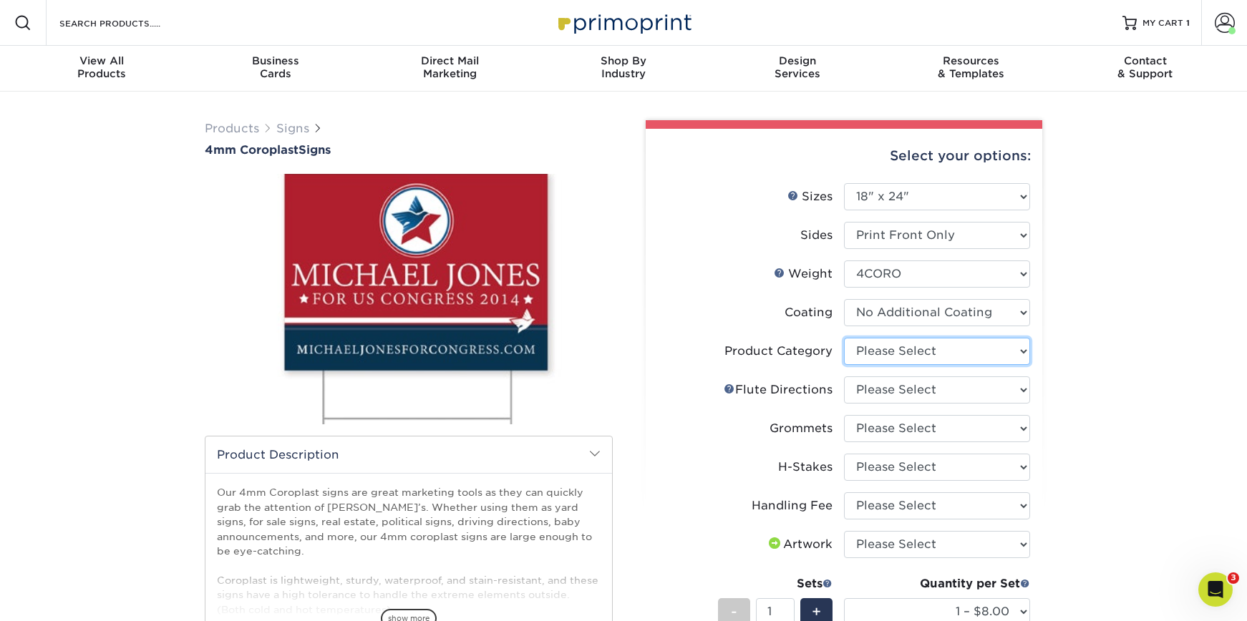
click at [867, 342] on select "Please Select Coroplast Signs" at bounding box center [937, 351] width 186 height 27
select select "b3582ed5-6912-492c-8440-2cc51afdb8e1"
click at [844, 338] on select "Please Select Coroplast Signs" at bounding box center [937, 351] width 186 height 27
click at [866, 388] on select "Please Select Flute Direction (Horizontal) Flute Direction (Vertical)" at bounding box center [937, 389] width 186 height 27
select select "b9474d6d-25b7-40b8-b284-85b7690982f8"
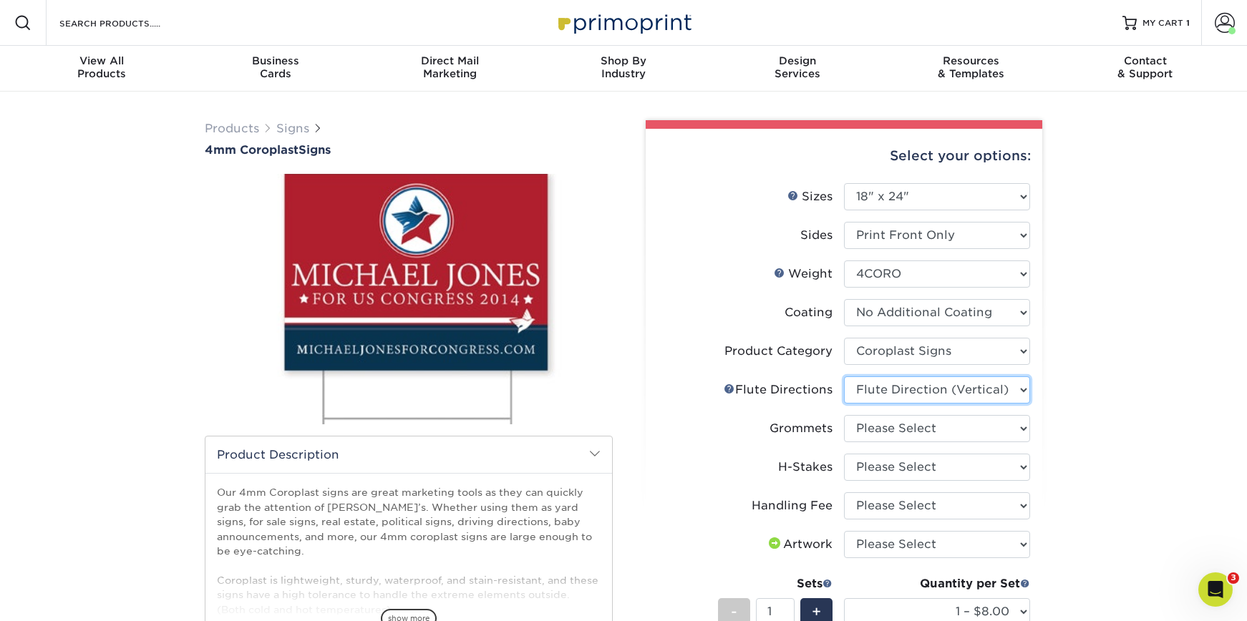
click at [844, 376] on select "Please Select Flute Direction (Horizontal) Flute Direction (Vertical)" at bounding box center [937, 389] width 186 height 27
click at [914, 442] on select "Please Select No Grommets Yes, Grommet All 4 Corners Yes, Grommets Top Corners …" at bounding box center [937, 428] width 186 height 27
select select "90d329df-db80-4206-b821-ff9d3f363977"
click at [844, 415] on select "Please Select No Grommets Yes, Grommet All 4 Corners Yes, Grommets Top Corners …" at bounding box center [937, 428] width 186 height 27
click at [872, 474] on select "Please Select No H-Stakes Yes" at bounding box center [937, 467] width 186 height 27
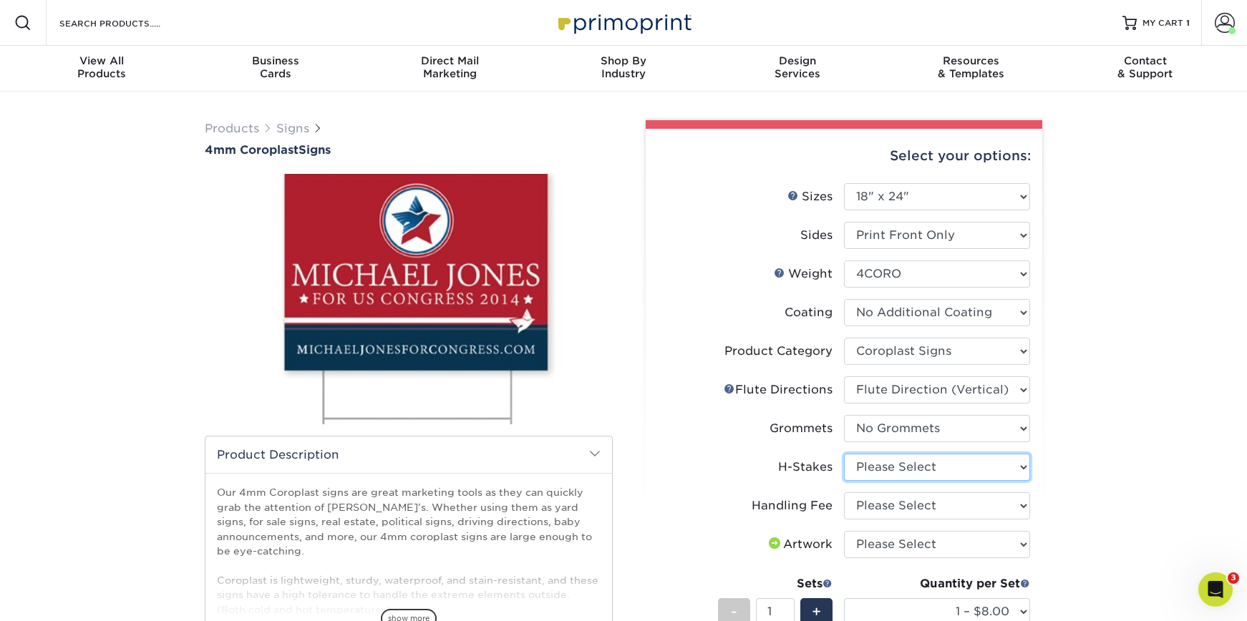
select select "aec992a9-897e-40ed-b45c-8ce74849ba63"
click at [844, 454] on select "Please Select No H-Stakes Yes" at bounding box center [937, 467] width 186 height 27
click at [867, 496] on select "Please Select Handling Fee" at bounding box center [937, 505] width 186 height 27
select select "ab74c079-444c-4260-ae6a-e09bdee8073c"
click at [844, 492] on select "Please Select Handling Fee" at bounding box center [937, 505] width 186 height 27
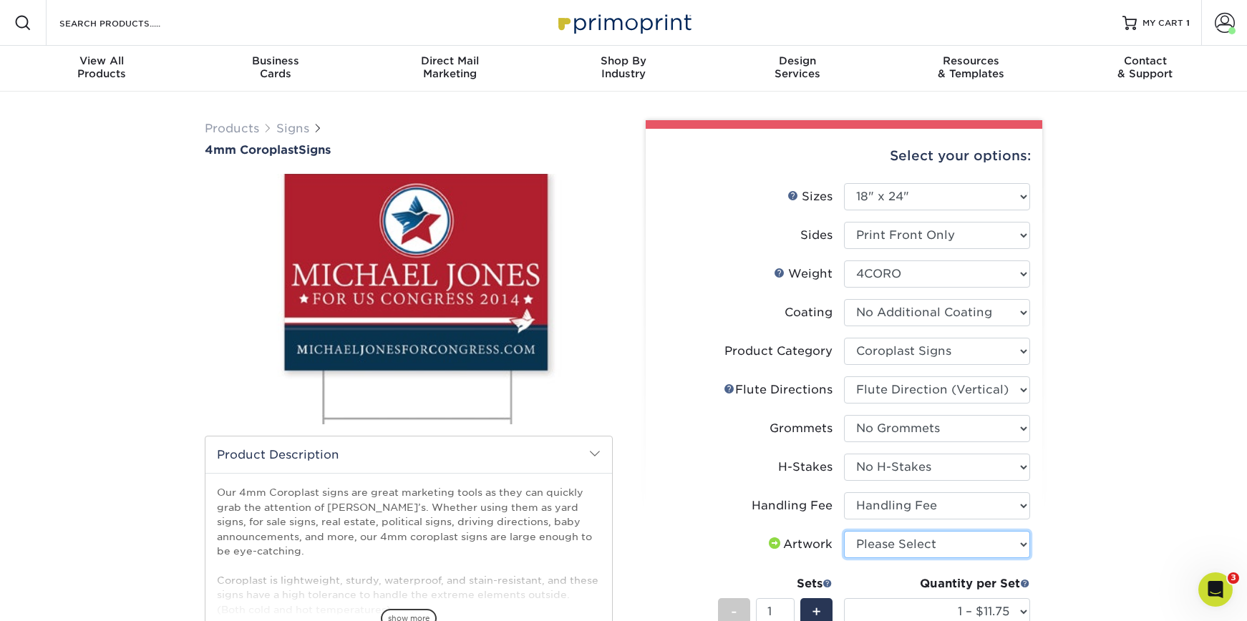
click at [868, 542] on select "Please Select I will upload files I need a design - $50" at bounding box center [937, 544] width 186 height 27
select select "upload"
click at [844, 531] on select "Please Select I will upload files I need a design - $50" at bounding box center [937, 544] width 186 height 27
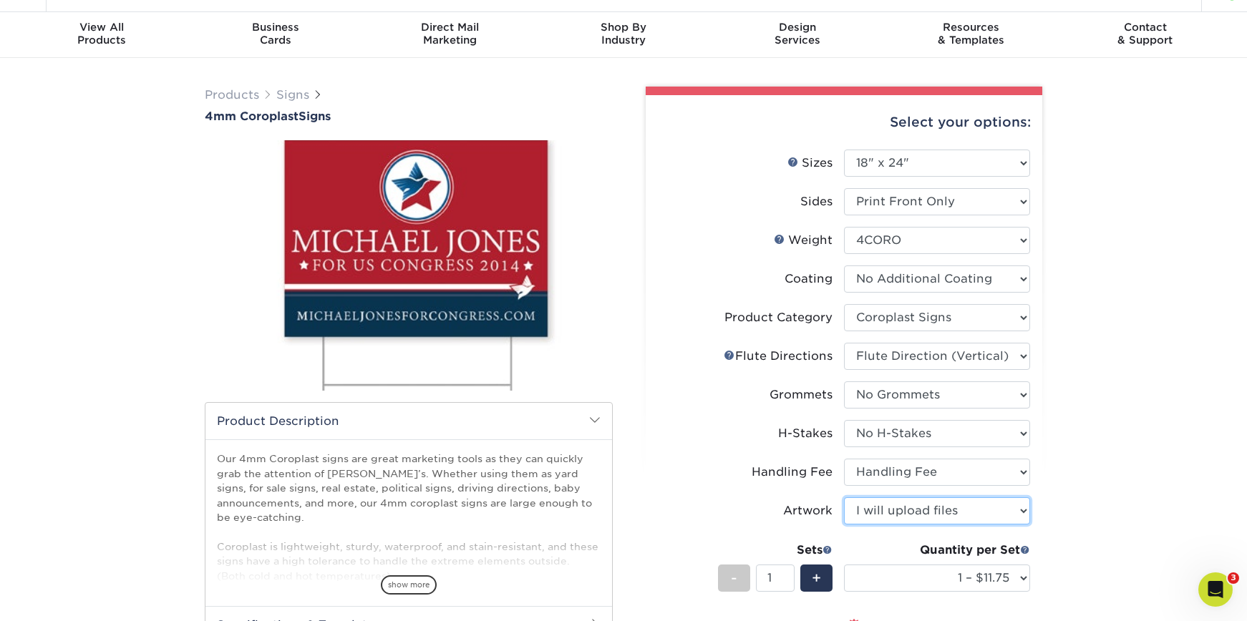
scroll to position [36, 0]
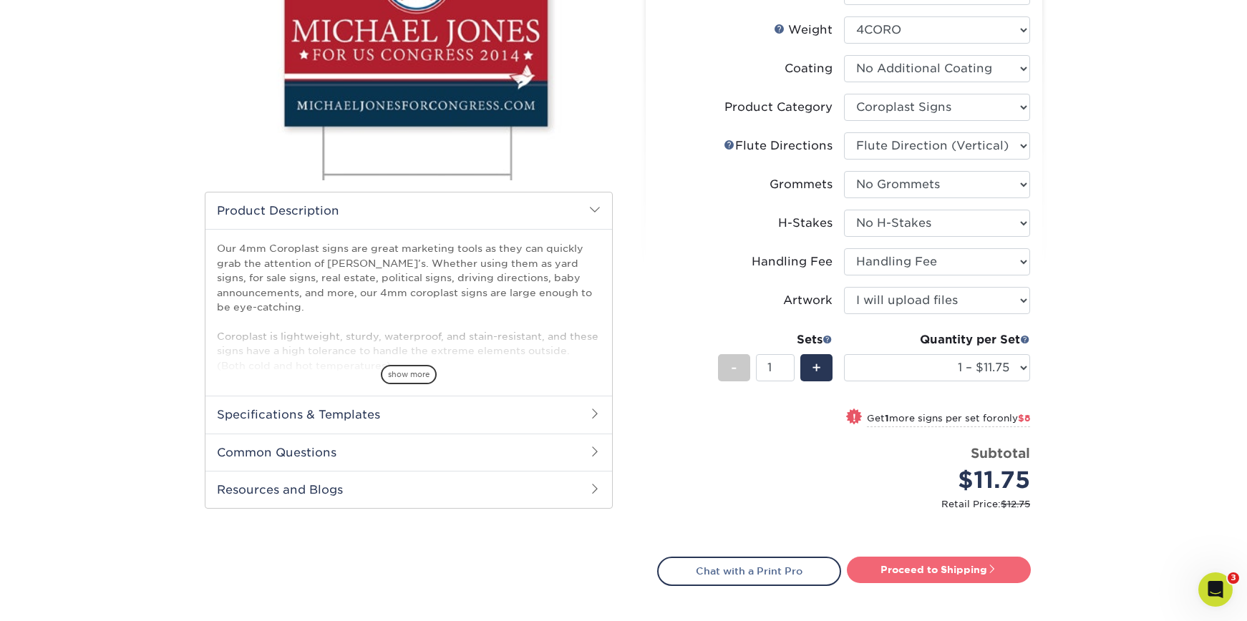
click at [879, 570] on link "Proceed to Shipping" at bounding box center [939, 570] width 184 height 26
type input "Set 1"
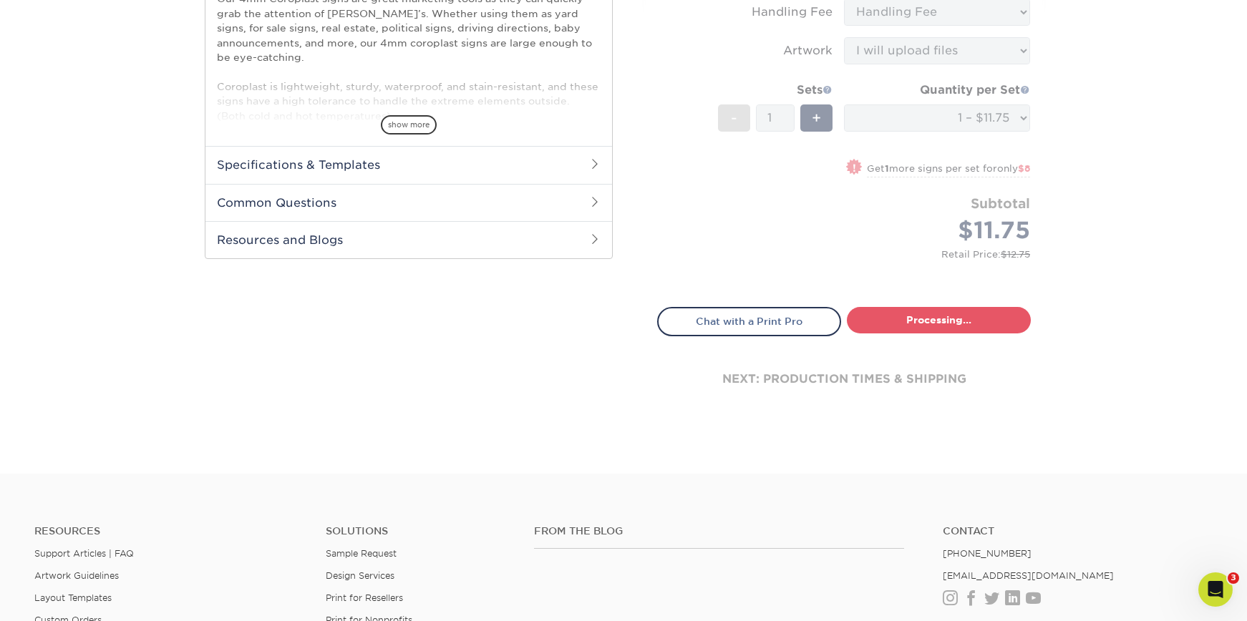
select select "b5bf0435-17df-4513-839c-6d546d73e1ea"
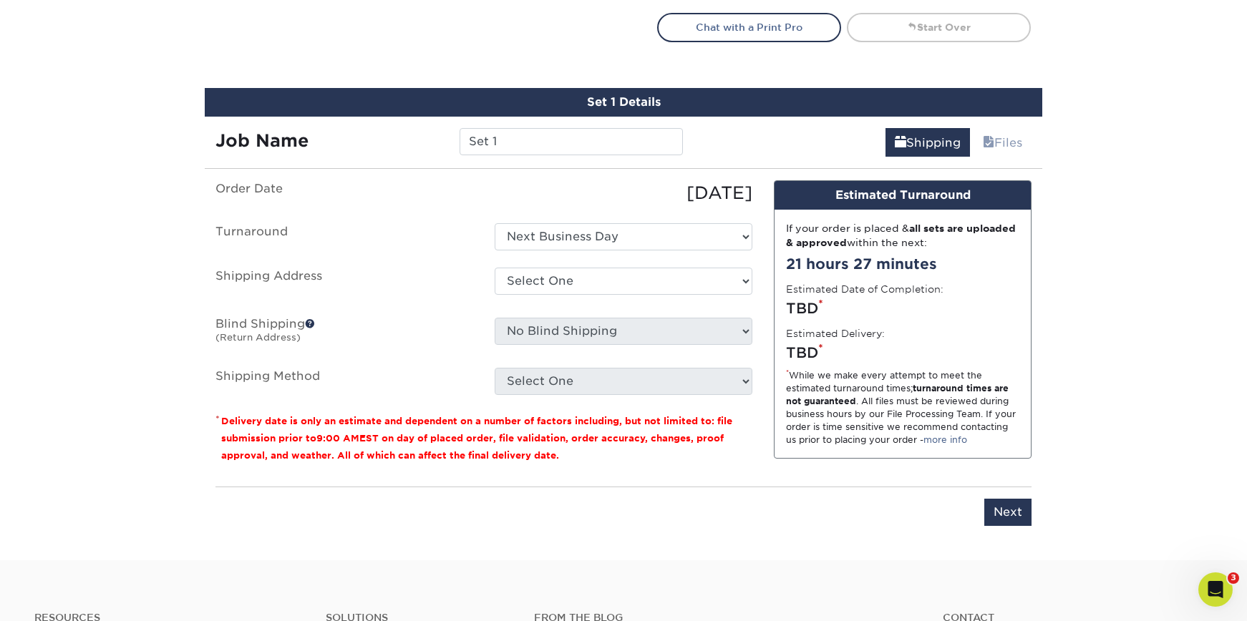
scroll to position [840, 0]
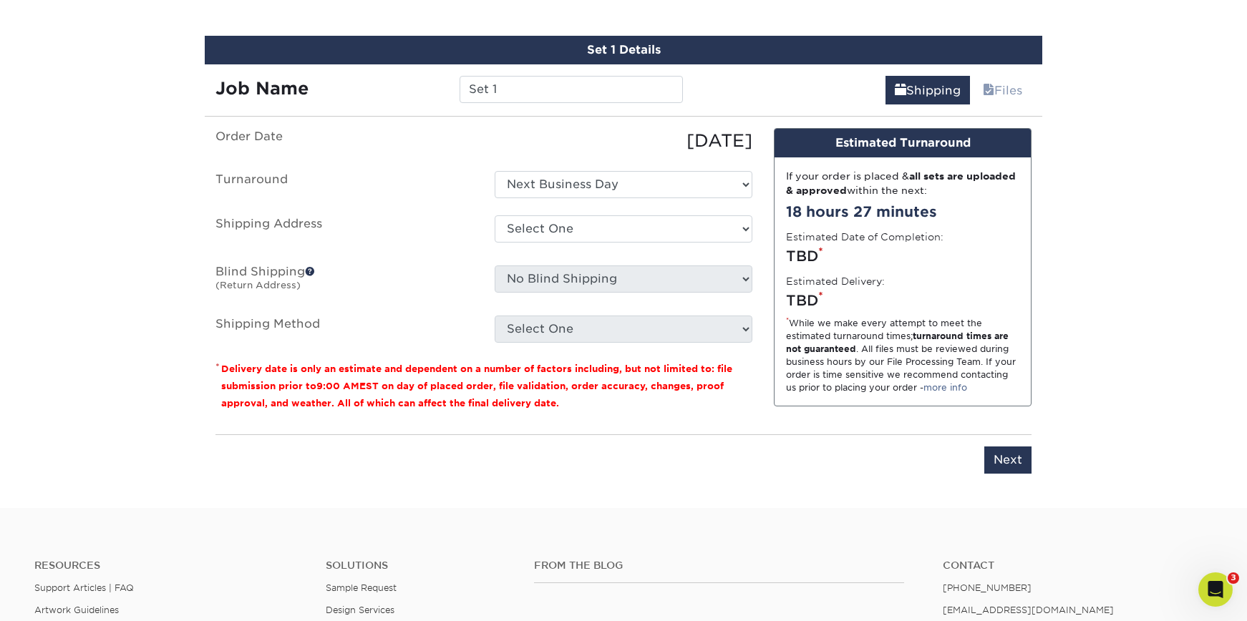
click at [563, 243] on div "Select One Buck County Playhouse - FOH Bucks County Playhouse Bucks County Play…" at bounding box center [623, 231] width 279 height 33
click at [568, 233] on select "Select One Buck County Playhouse - FOH Bucks County Playhouse Bucks County Play…" at bounding box center [624, 228] width 258 height 27
select select "69707"
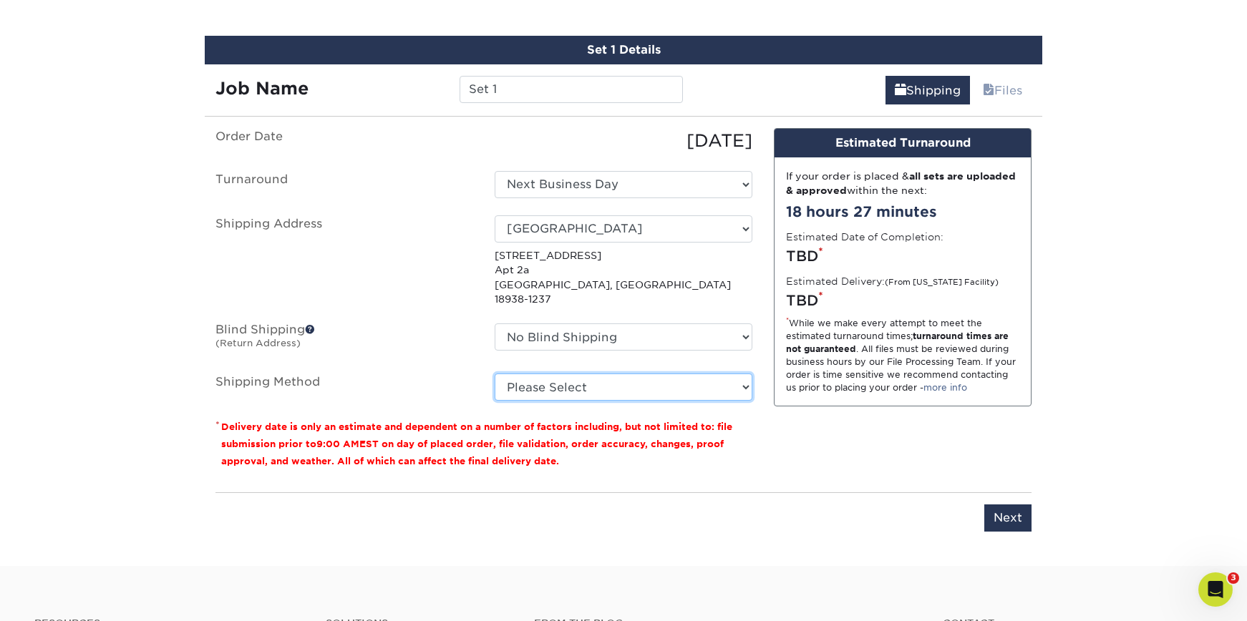
click at [525, 379] on select "Please Select Flat Rate Shipping (+$11.20) 3 Day Shipping Service (+$18.70) Gro…" at bounding box center [624, 387] width 258 height 27
select select "G4MFLATRATE"
click at [495, 374] on select "Please Select Flat Rate Shipping (+$11.20) 3 Day Shipping Service (+$18.70) Gro…" at bounding box center [624, 387] width 258 height 27
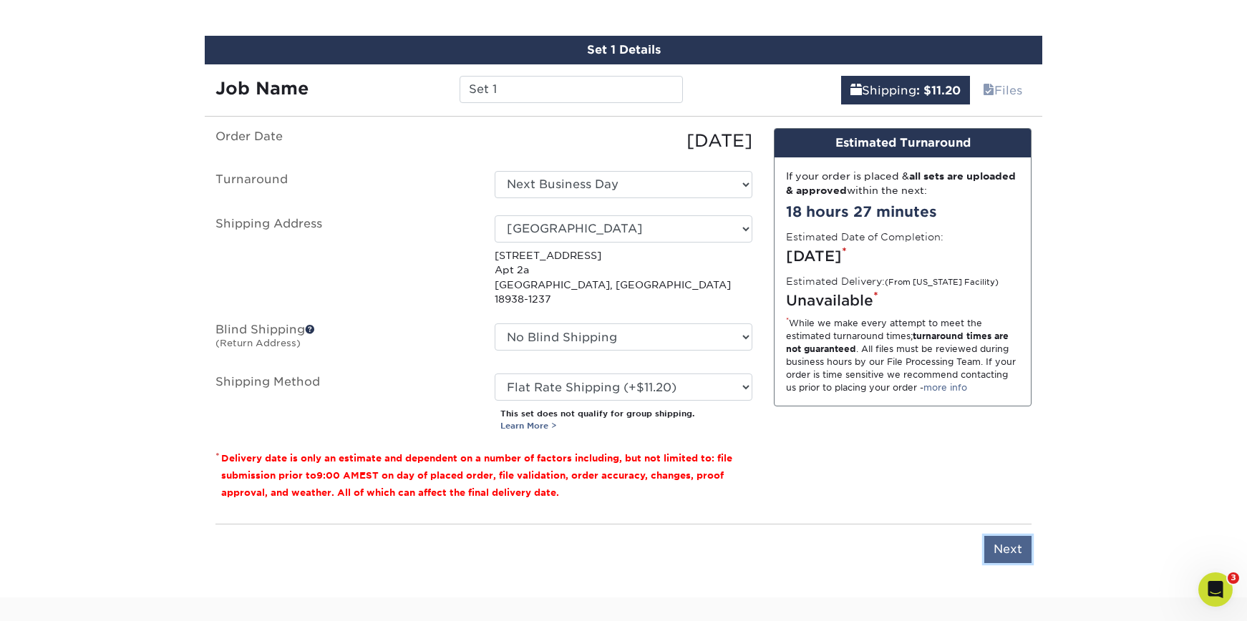
click at [993, 536] on input "Next" at bounding box center [1007, 549] width 47 height 27
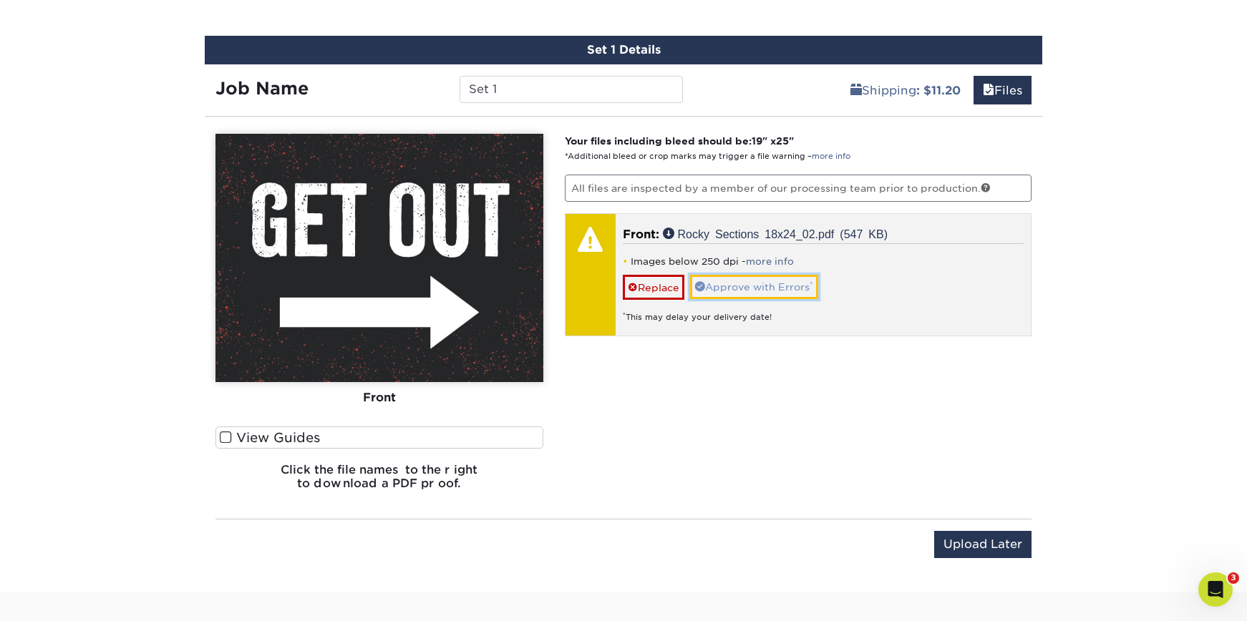
click at [734, 282] on link "Approve with Errors *" at bounding box center [754, 287] width 128 height 24
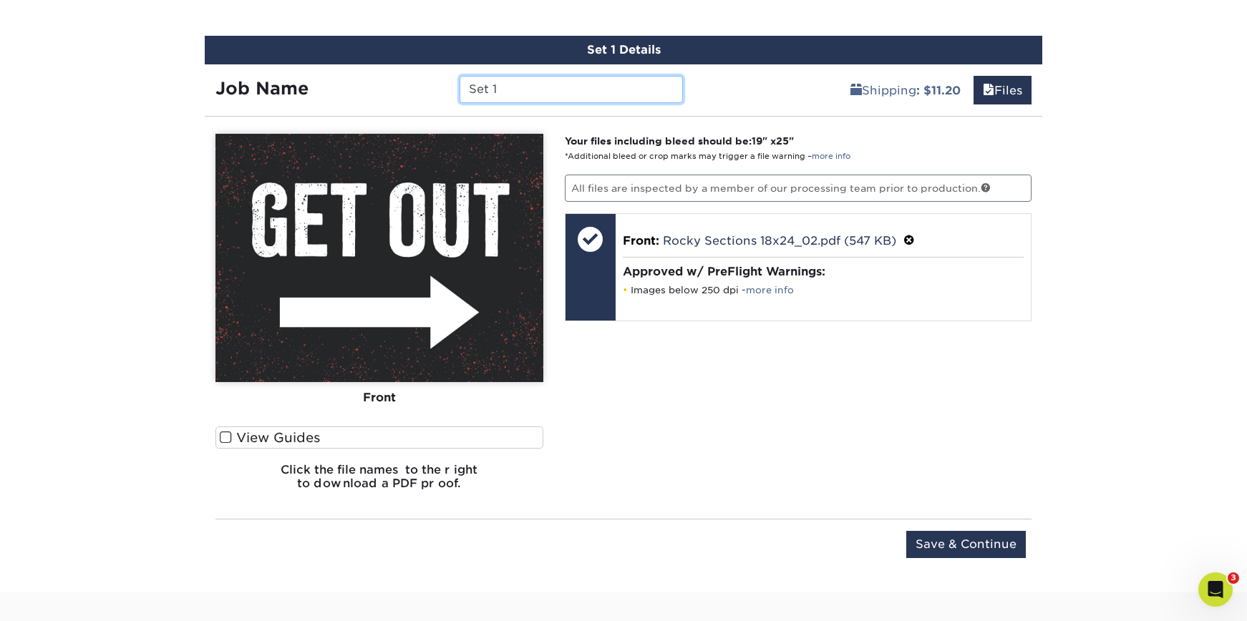
click at [550, 92] on input "Set 1" at bounding box center [570, 89] width 223 height 27
drag, startPoint x: 552, startPoint y: 90, endPoint x: 473, endPoint y: 86, distance: 79.6
click at [473, 86] on input "Set 1" at bounding box center [570, 89] width 223 height 27
click at [473, 85] on input "Set 1" at bounding box center [570, 89] width 223 height 27
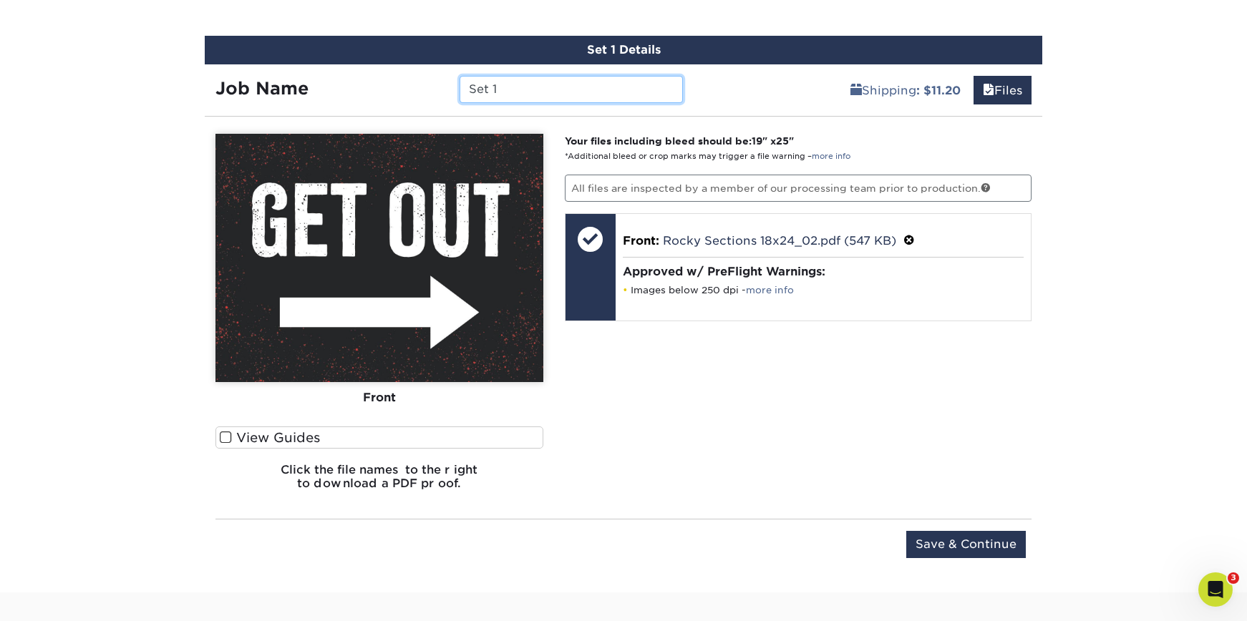
click at [473, 85] on input "Set 1" at bounding box center [570, 89] width 223 height 27
click at [583, 86] on input "Rocky Arrow Sign Right" at bounding box center [570, 89] width 223 height 27
type input "Rocky Arrow Sign - Right"
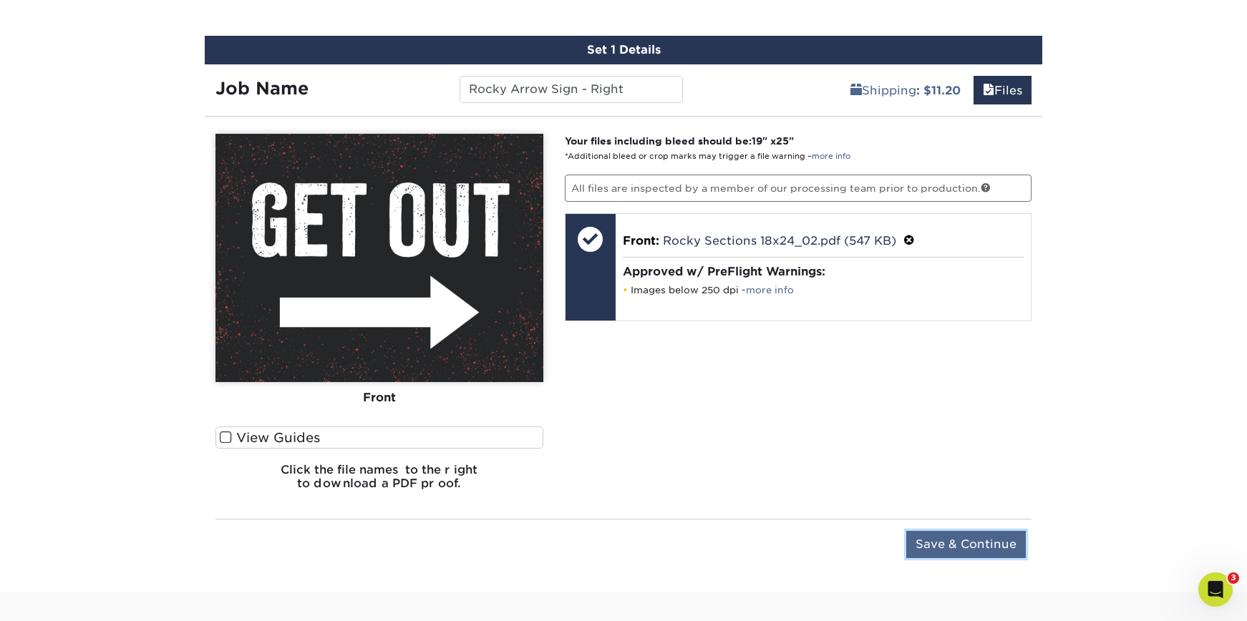
click at [995, 541] on input "Save & Continue" at bounding box center [966, 544] width 120 height 27
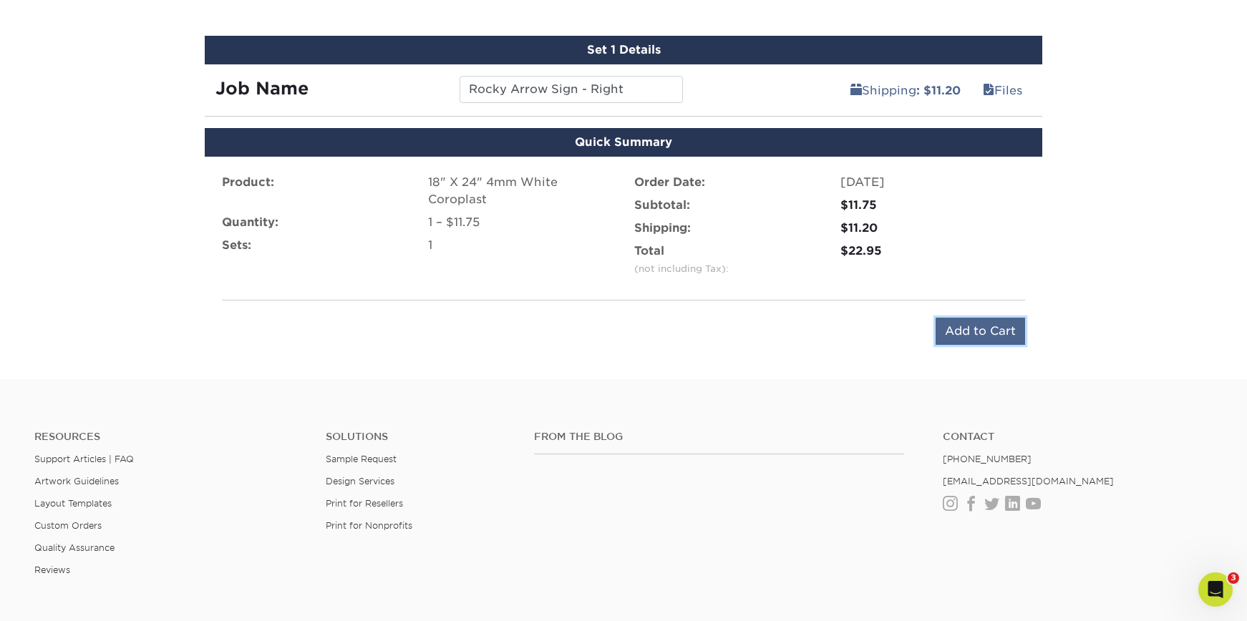
click at [947, 326] on input "Add to Cart" at bounding box center [979, 331] width 89 height 27
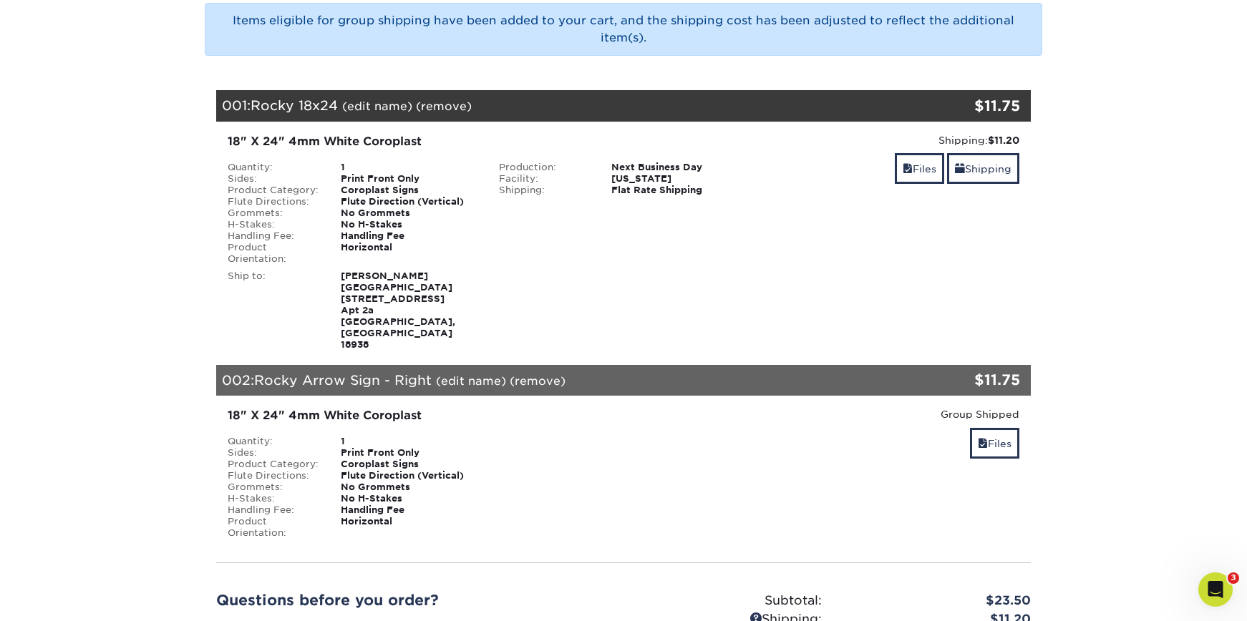
scroll to position [204, 0]
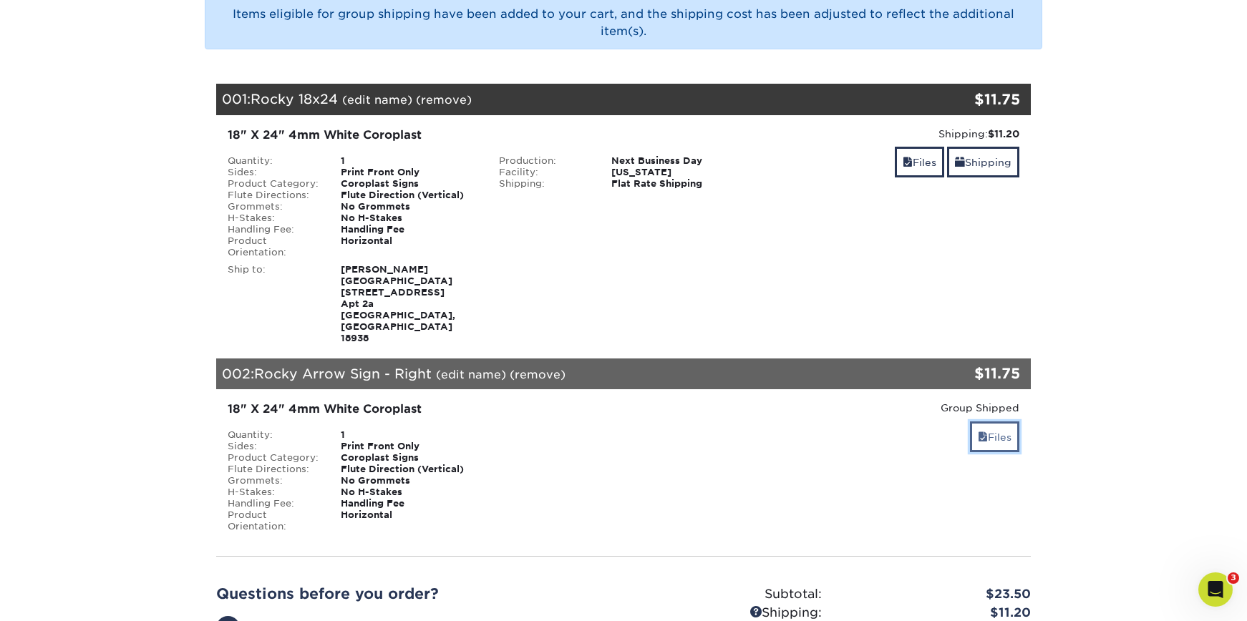
click at [995, 422] on link "Files" at bounding box center [994, 437] width 49 height 31
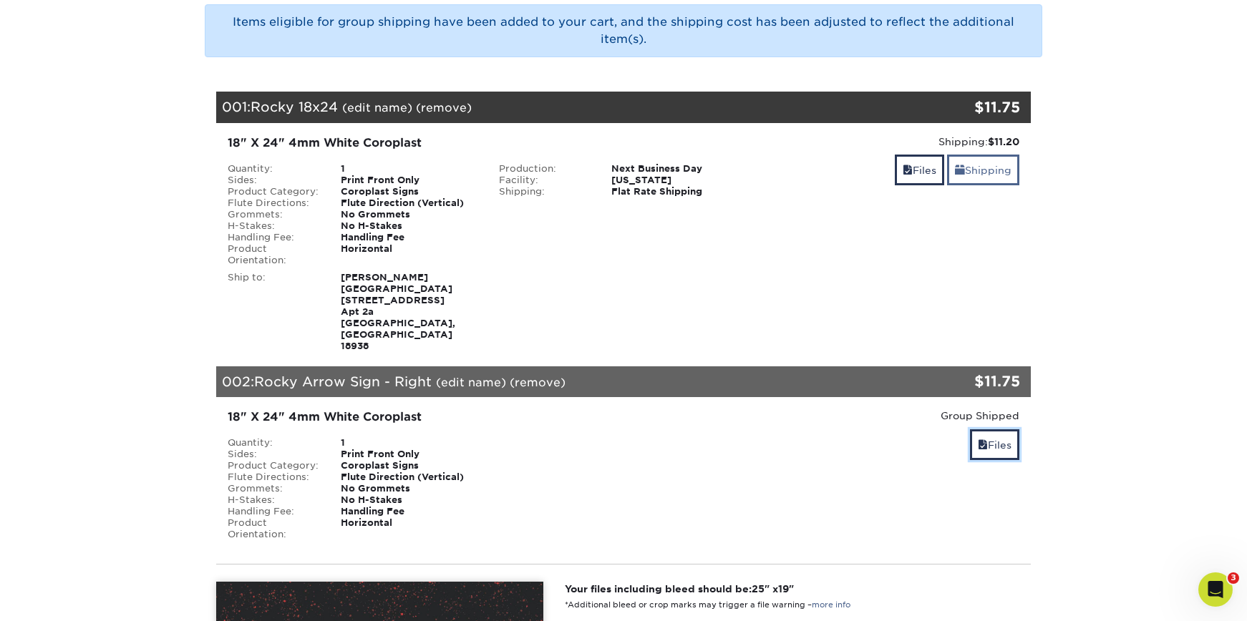
scroll to position [151, 0]
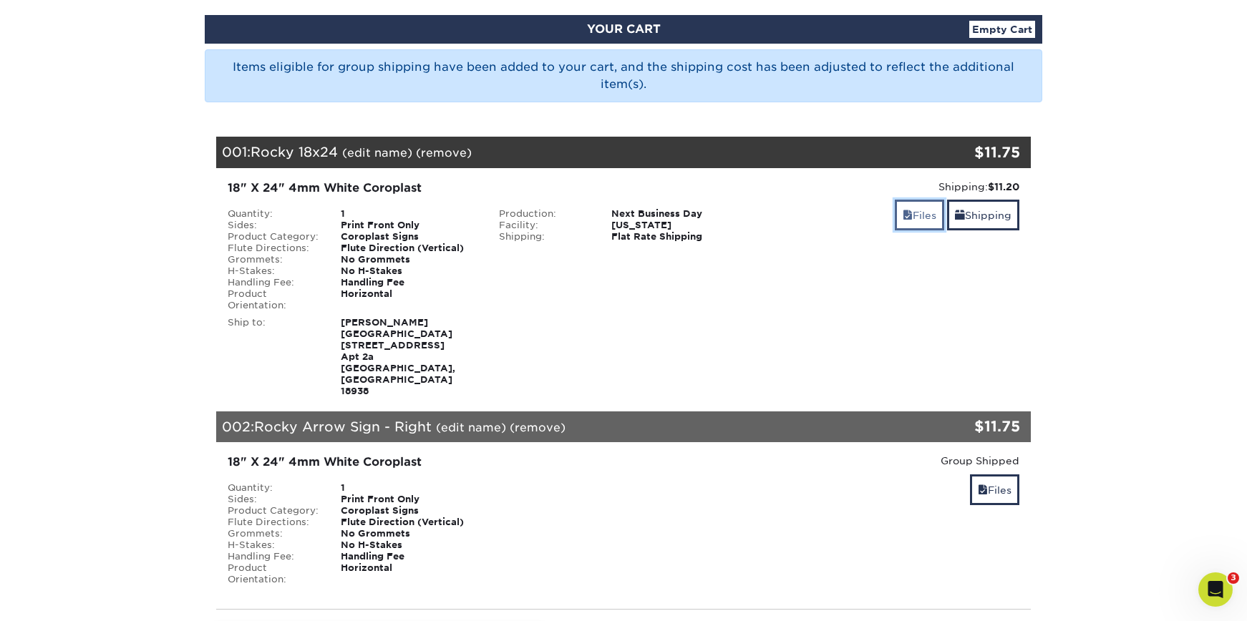
click at [902, 223] on link "Files" at bounding box center [919, 215] width 49 height 31
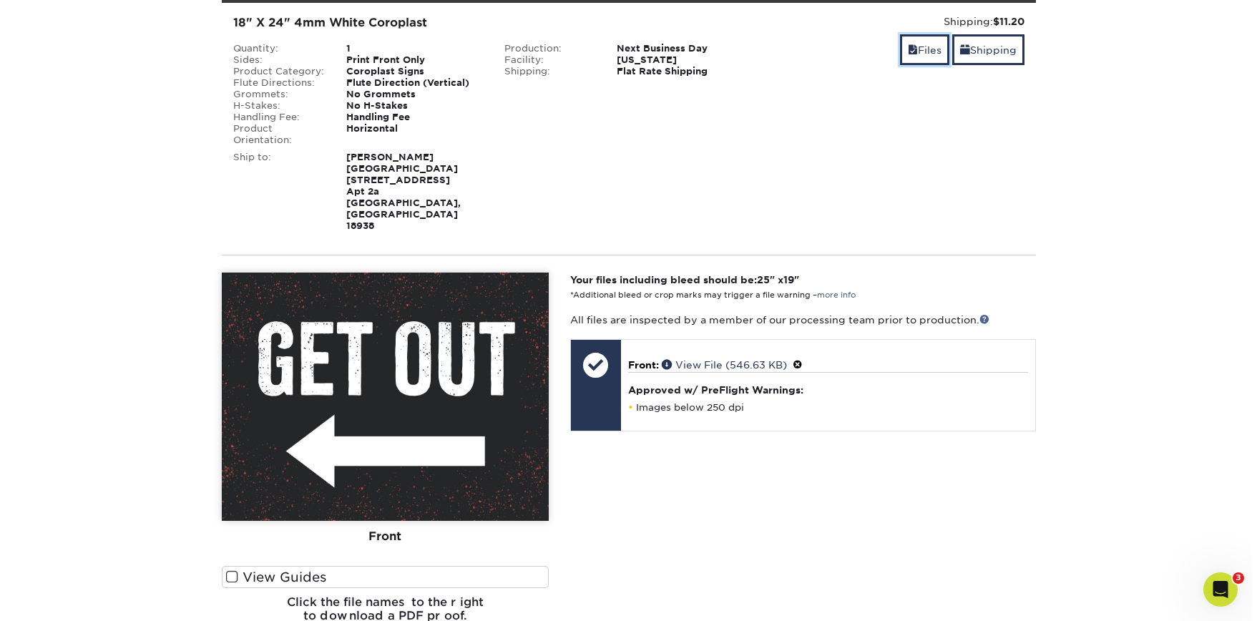
scroll to position [130, 0]
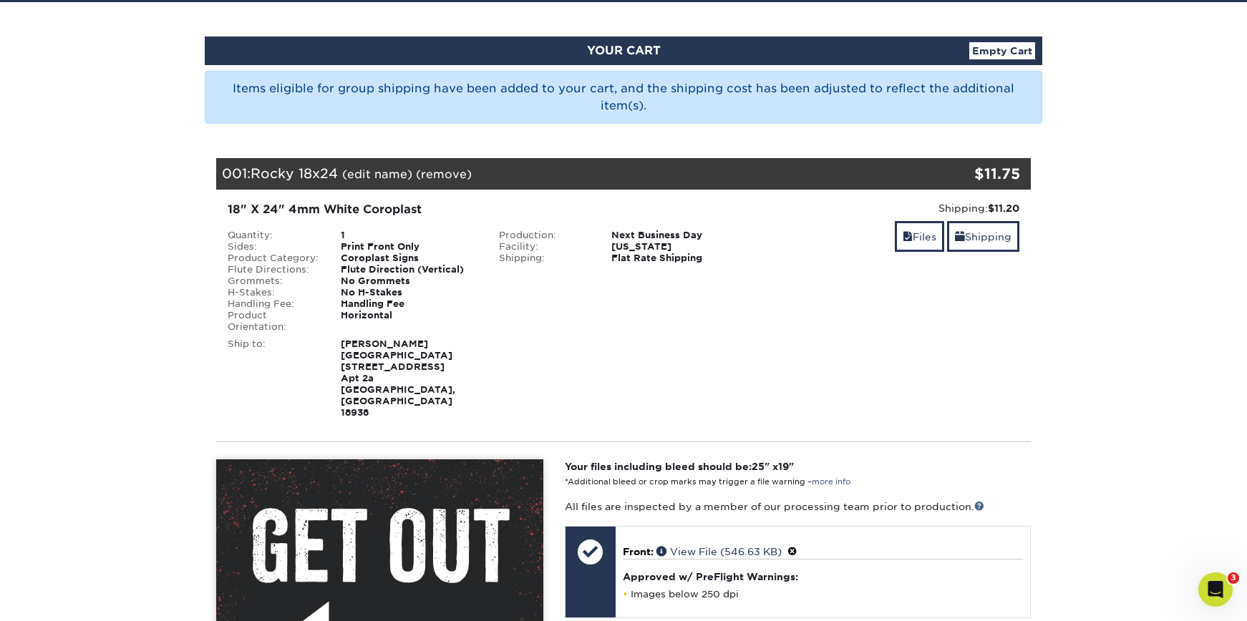
click at [391, 176] on link "(edit name)" at bounding box center [377, 174] width 70 height 14
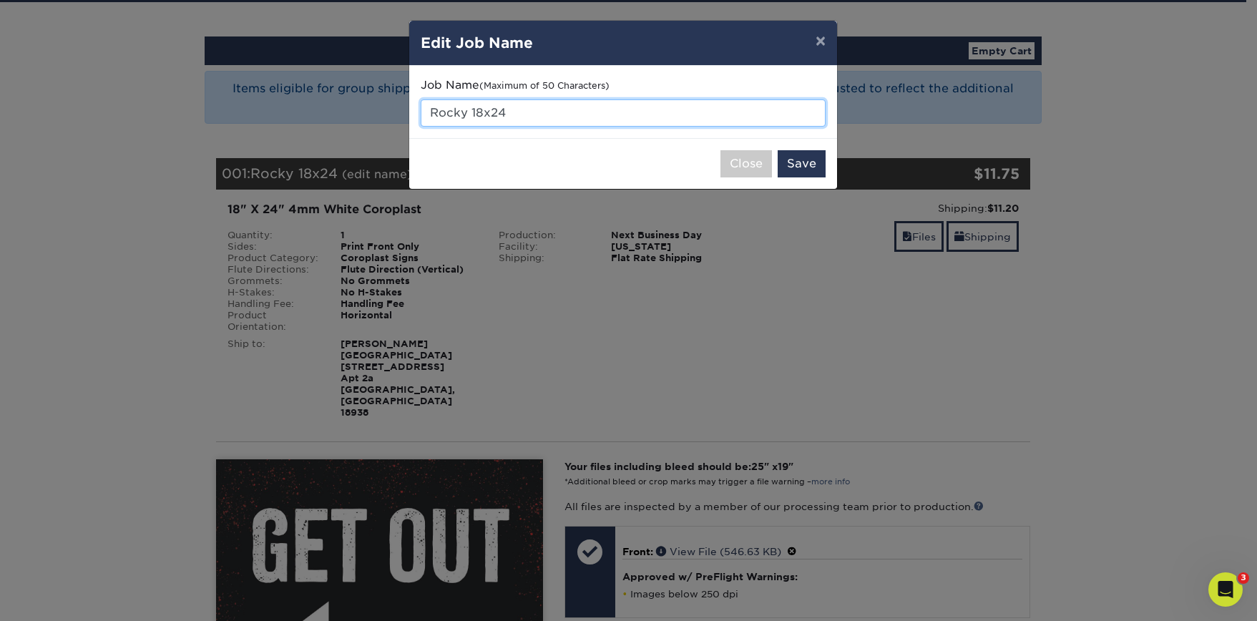
click at [514, 116] on input "Rocky 18x24" at bounding box center [623, 112] width 405 height 27
drag, startPoint x: 472, startPoint y: 114, endPoint x: 552, endPoint y: 116, distance: 79.5
click at [552, 116] on input "Rocky 18x24" at bounding box center [623, 112] width 405 height 27
type input "Rocky Arrow Sign - Left"
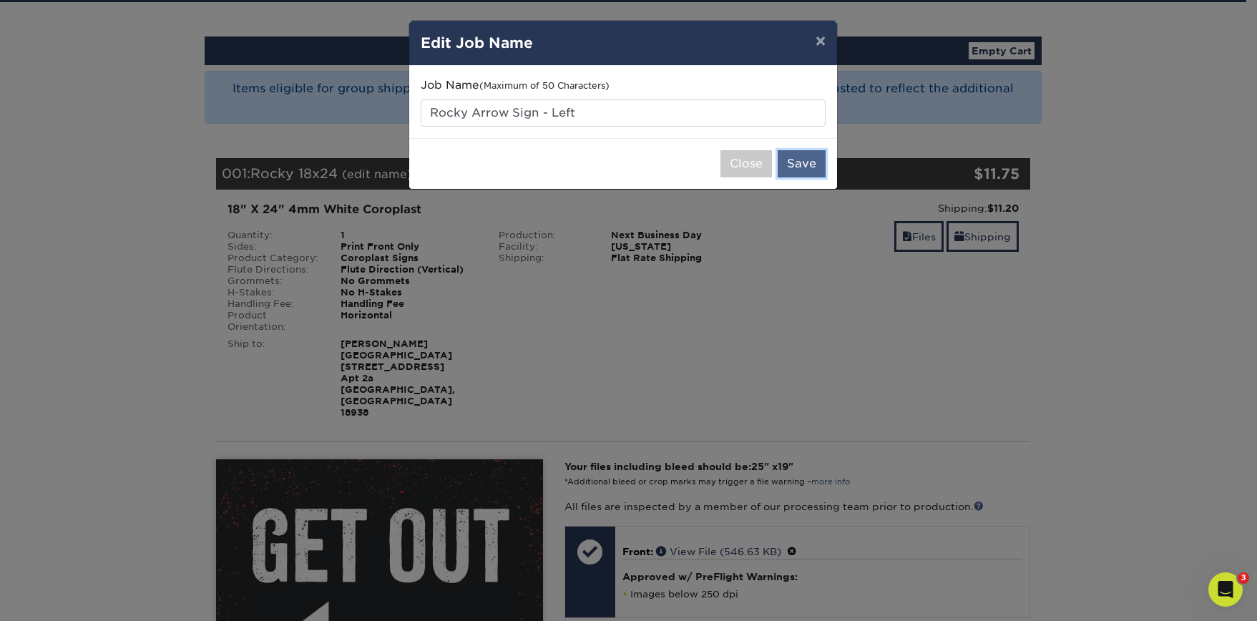
click at [819, 162] on button "Save" at bounding box center [802, 163] width 48 height 27
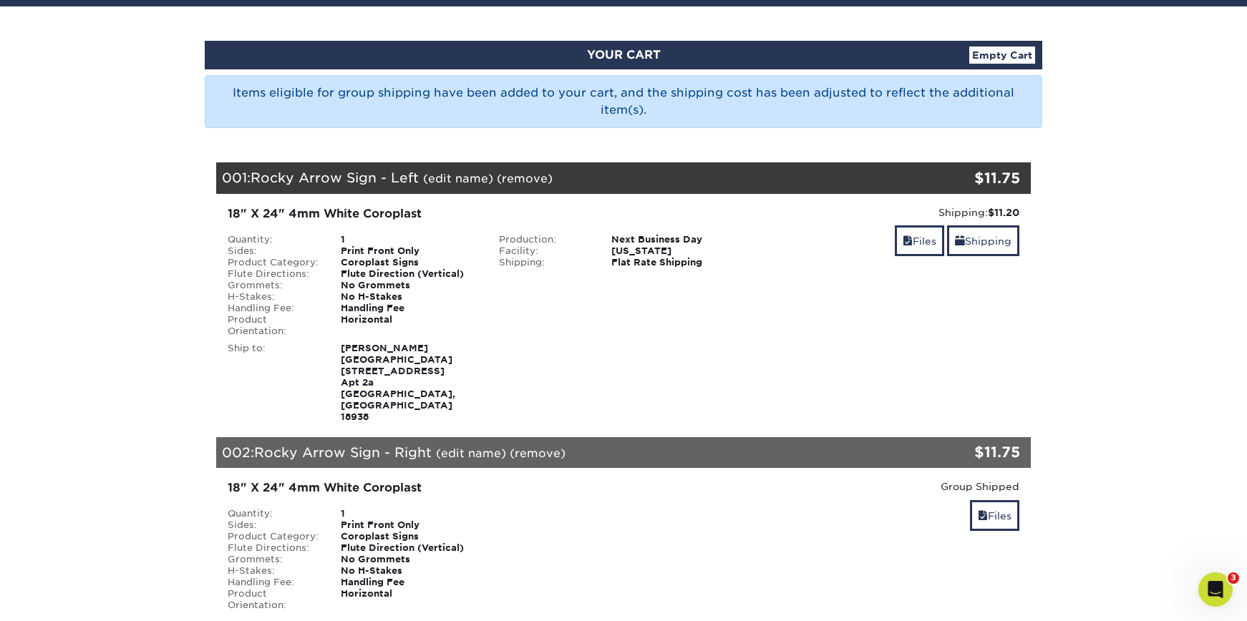
scroll to position [341, 0]
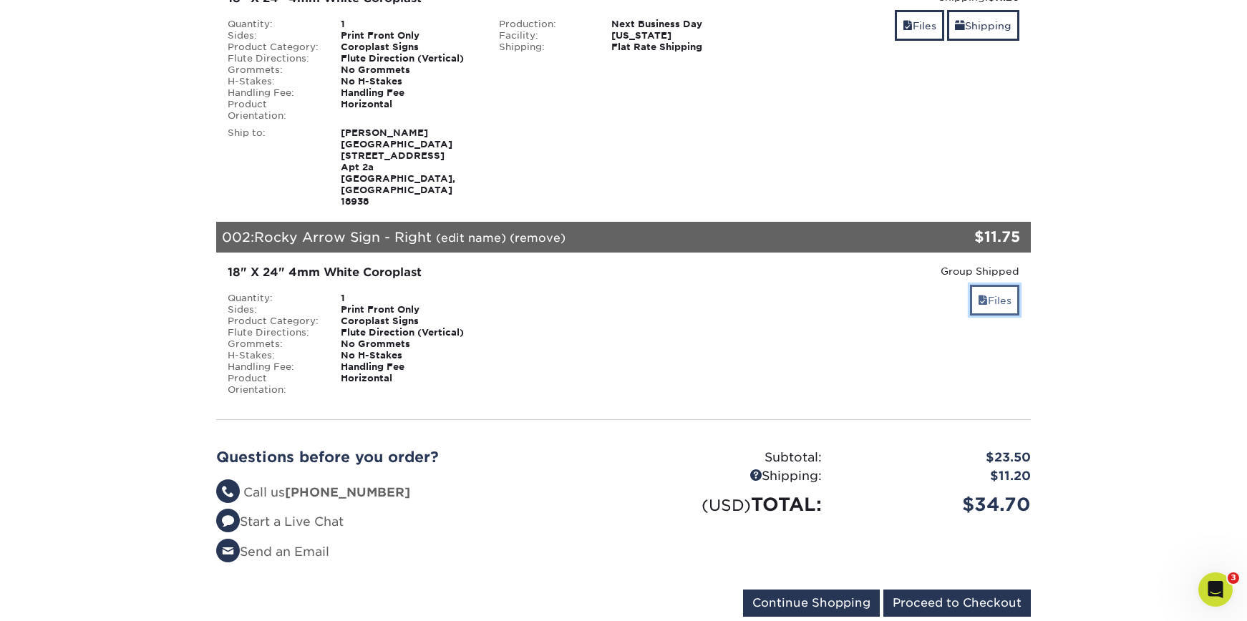
click at [974, 285] on link "Files" at bounding box center [994, 300] width 49 height 31
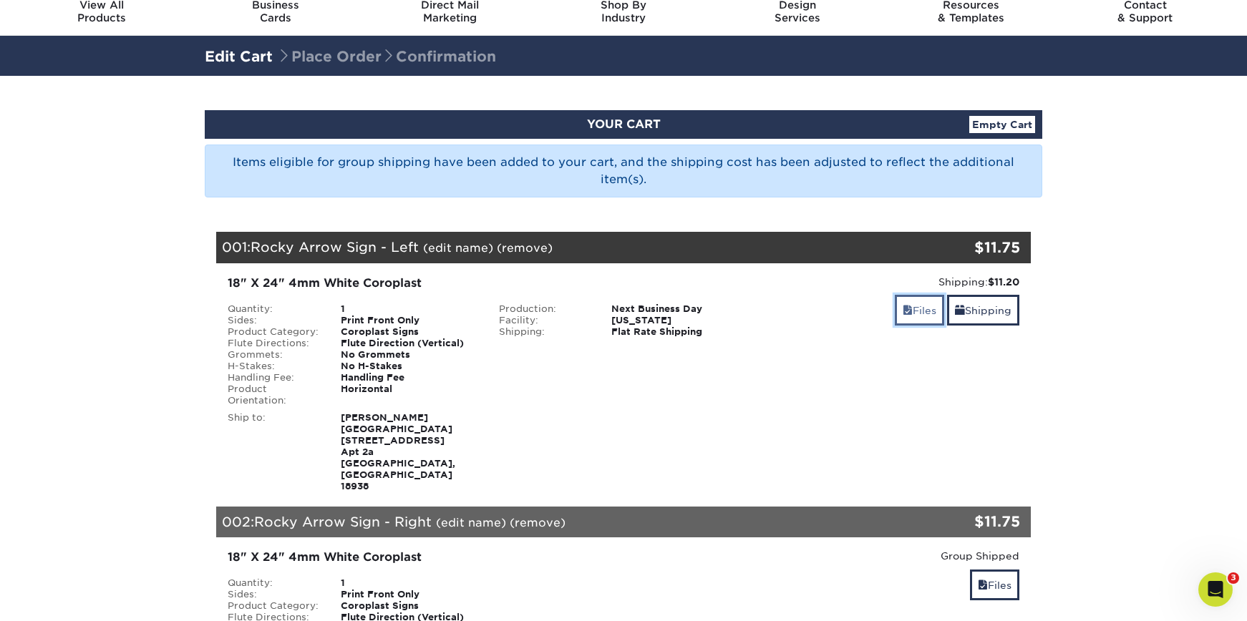
click at [913, 306] on link "Files" at bounding box center [919, 310] width 49 height 31
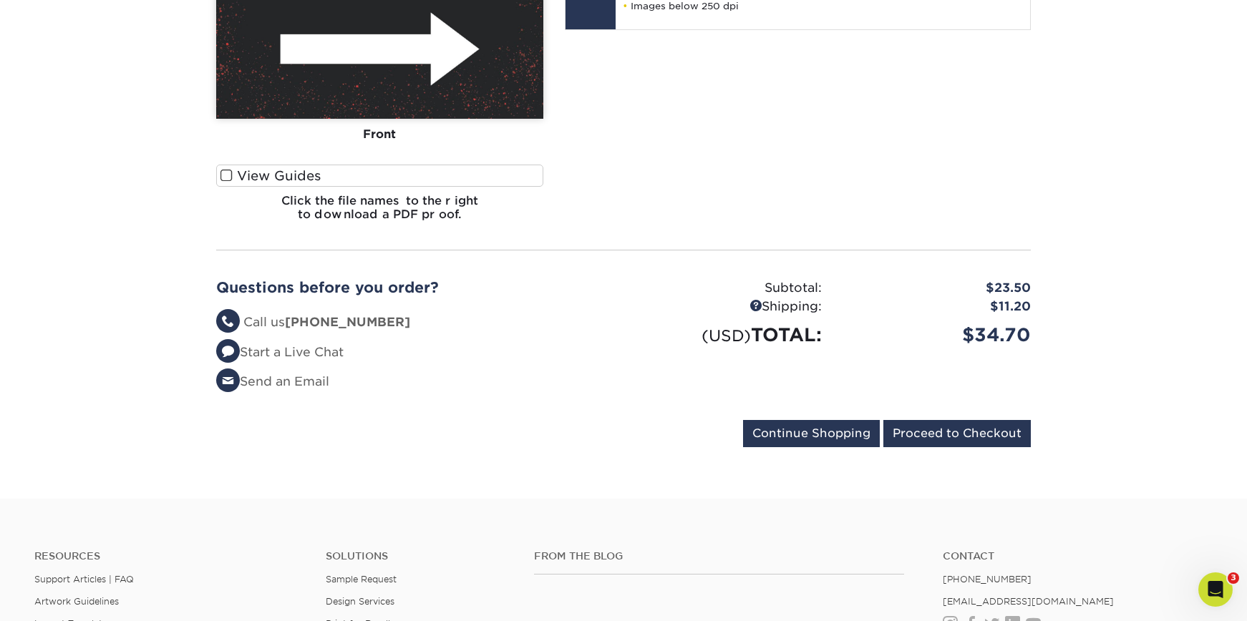
scroll to position [1307, 0]
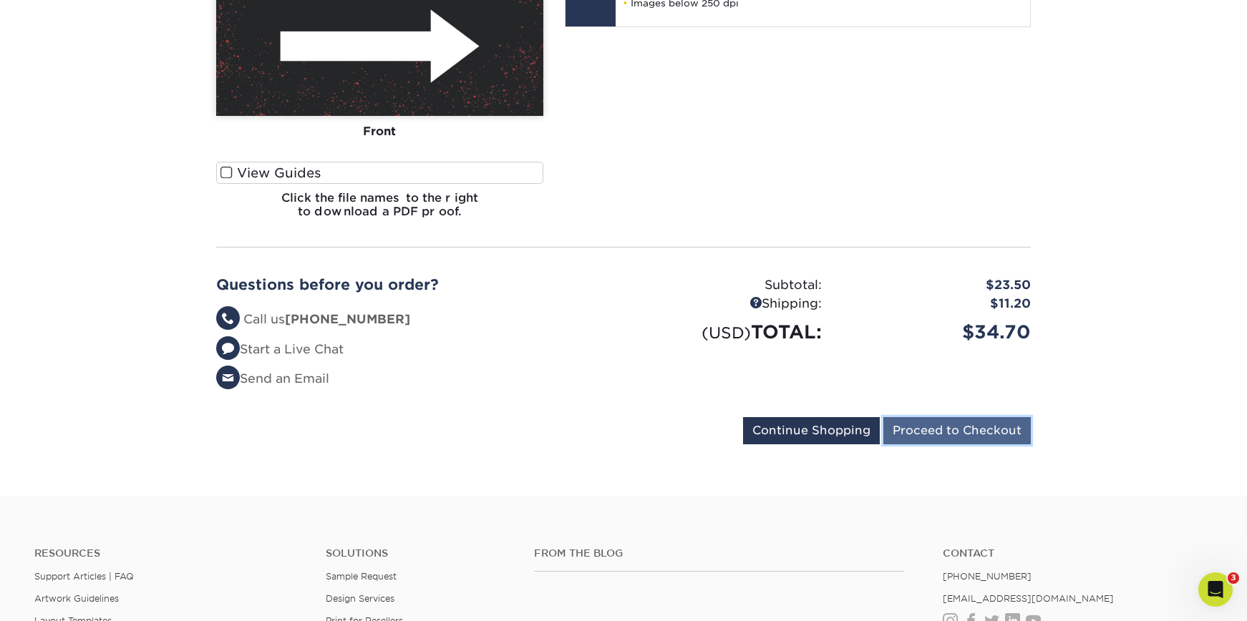
click at [958, 417] on input "Proceed to Checkout" at bounding box center [956, 430] width 147 height 27
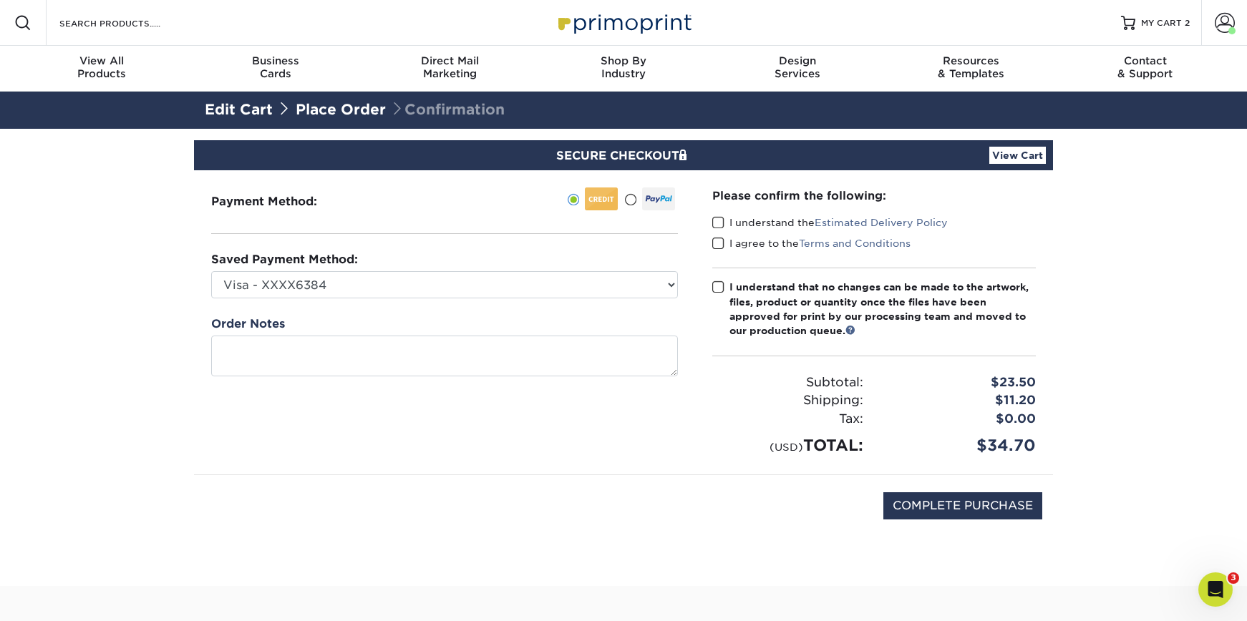
click at [726, 218] on label "I understand the Estimated Delivery Policy" at bounding box center [829, 222] width 235 height 14
click at [0, 0] on input "I understand the Estimated Delivery Policy" at bounding box center [0, 0] width 0 height 0
click at [723, 236] on label "I agree to the Terms and Conditions" at bounding box center [811, 243] width 198 height 14
click at [0, 0] on input "I agree to the Terms and Conditions" at bounding box center [0, 0] width 0 height 0
click at [719, 286] on span at bounding box center [718, 288] width 12 height 14
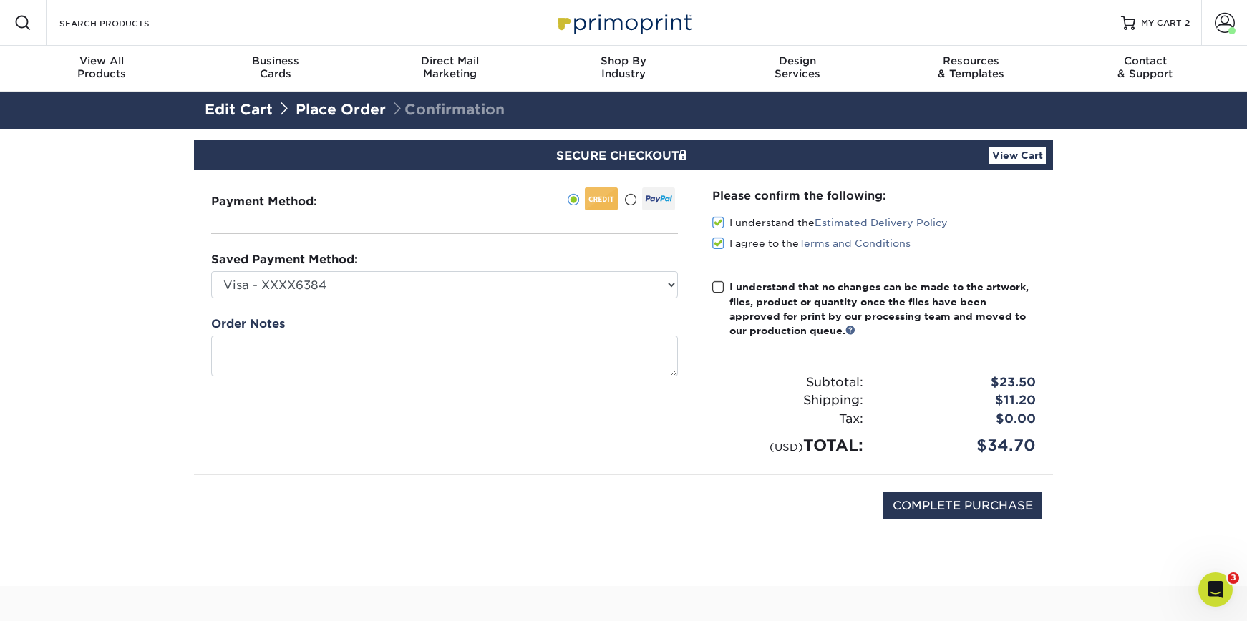
click at [0, 0] on input "I understand that no changes can be made to the artwork, files, product or quan…" at bounding box center [0, 0] width 0 height 0
click at [962, 498] on input "COMPLETE PURCHASE" at bounding box center [962, 505] width 159 height 27
type input "PROCESSING, PLEASE WAIT..."
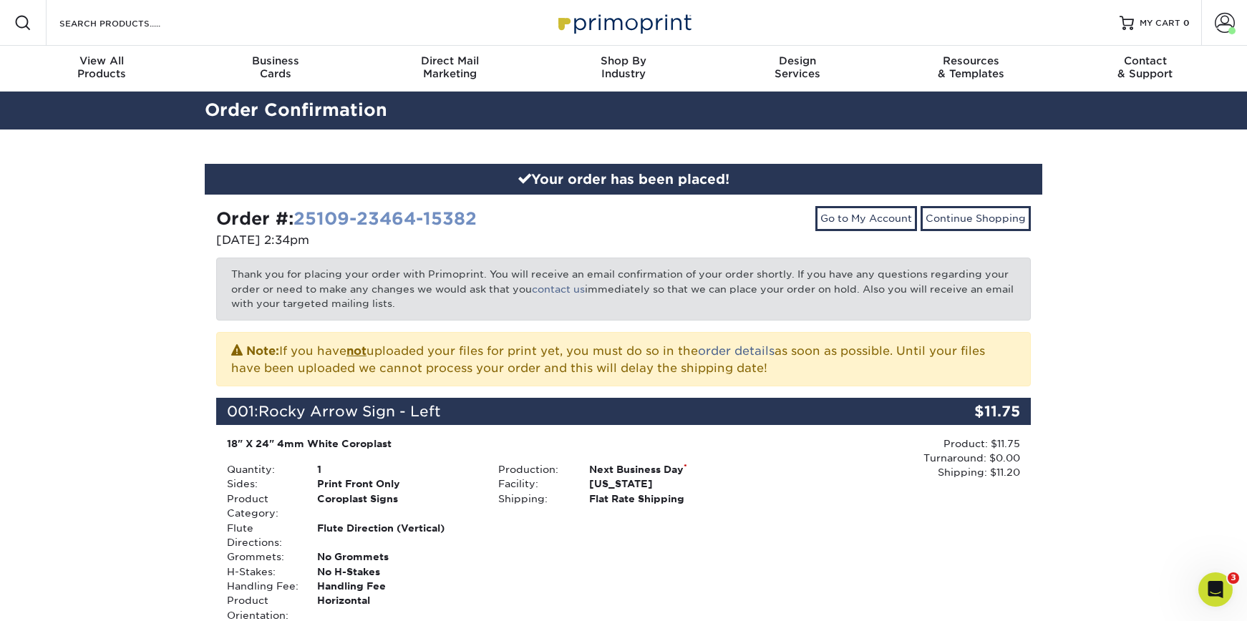
click at [432, 218] on link "25109-23464-15382" at bounding box center [384, 218] width 183 height 21
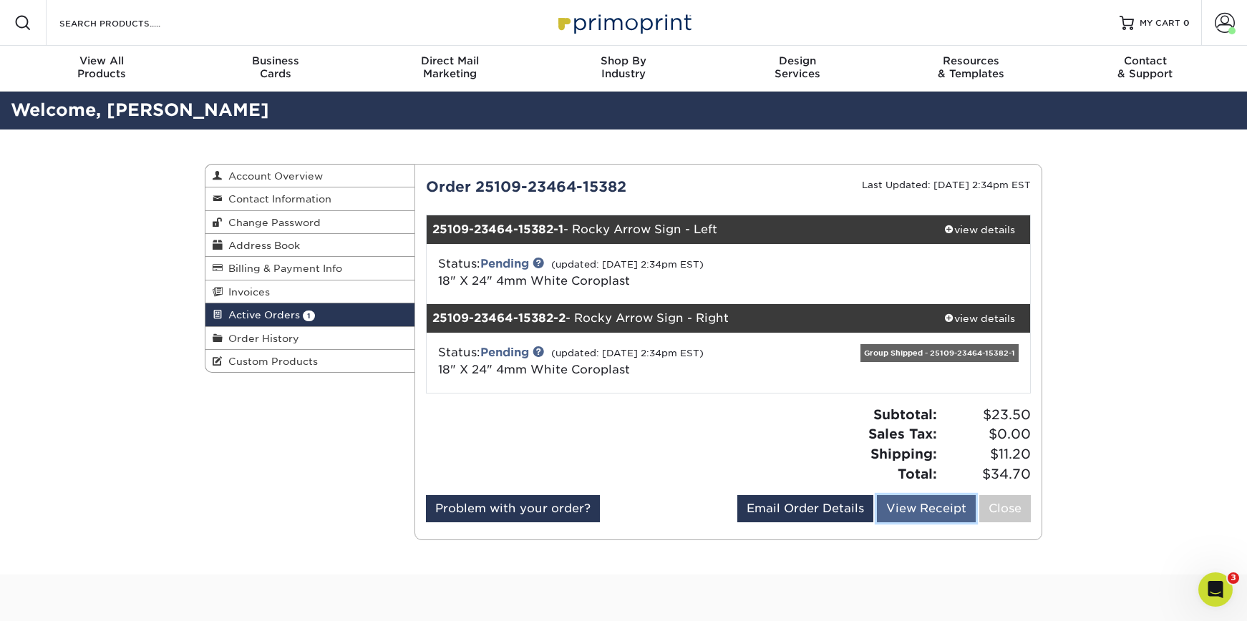
click at [905, 508] on link "View Receipt" at bounding box center [926, 508] width 99 height 27
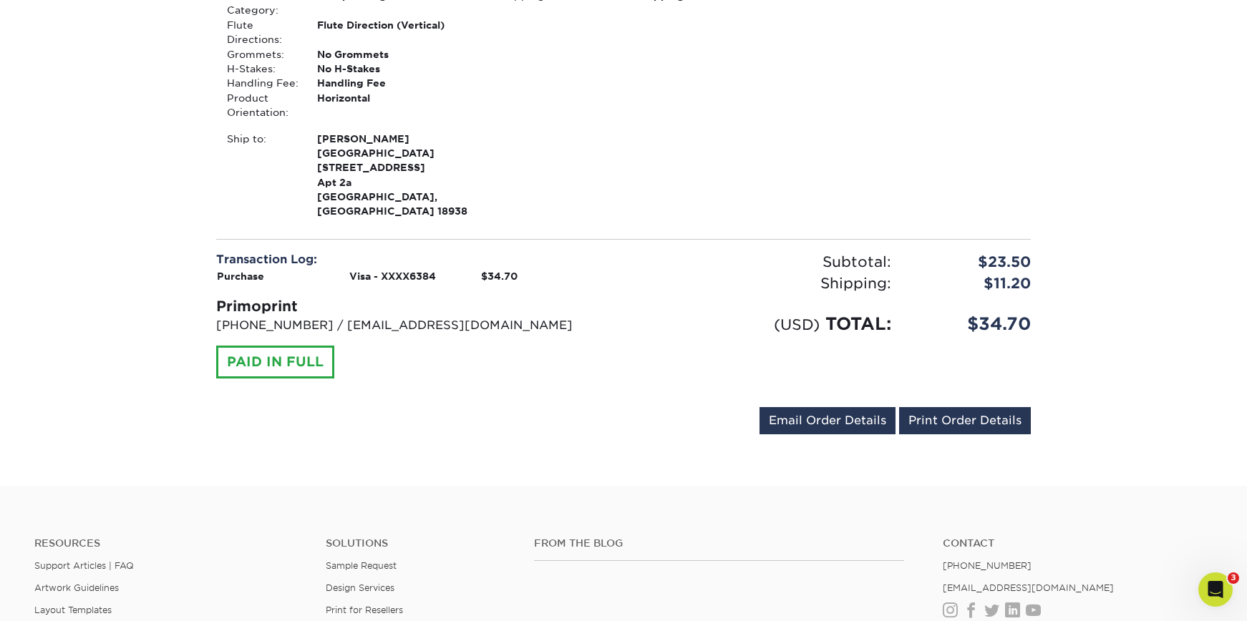
scroll to position [683, 0]
click at [941, 406] on link "Print Order Details" at bounding box center [965, 419] width 132 height 27
